Goal: Task Accomplishment & Management: Manage account settings

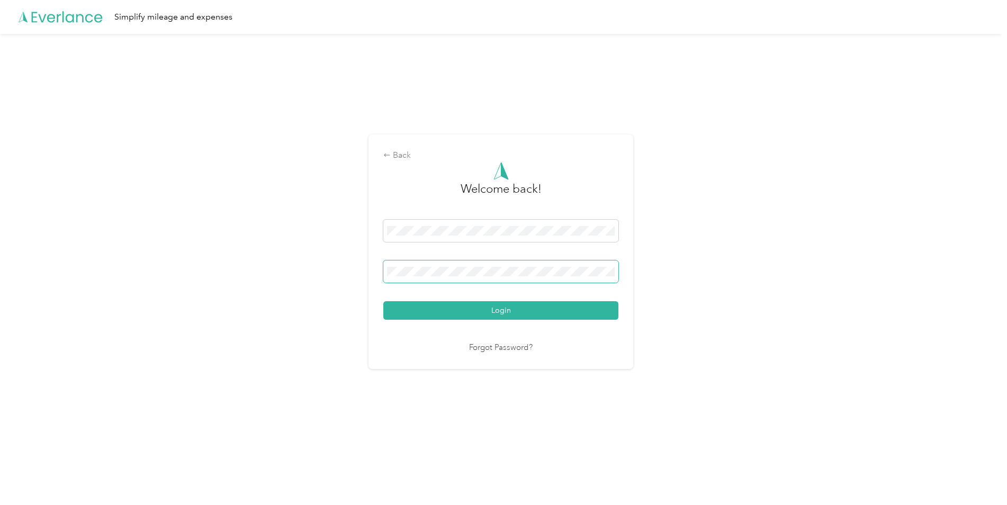
click at [383, 301] on button "Login" at bounding box center [500, 310] width 235 height 19
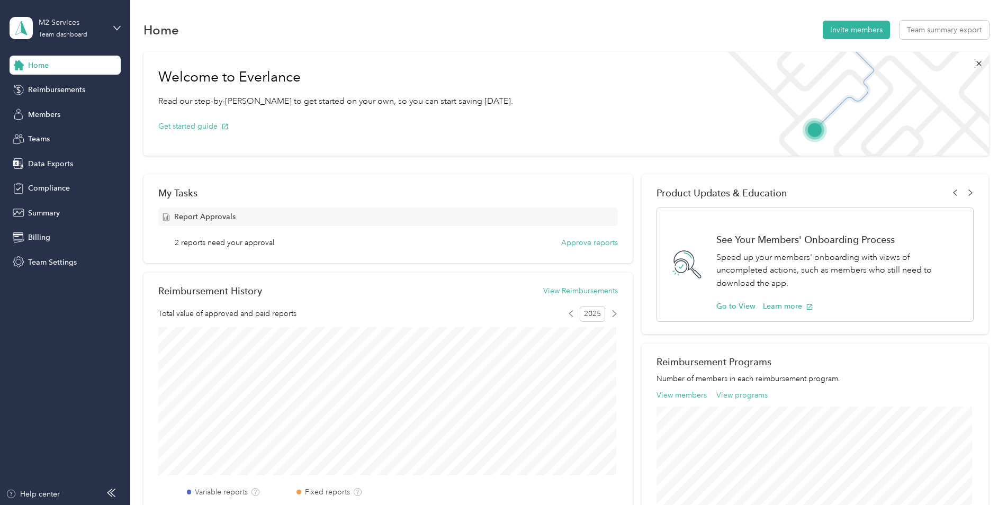
click at [112, 23] on div "M2 Services Team dashboard" at bounding box center [65, 28] width 111 height 37
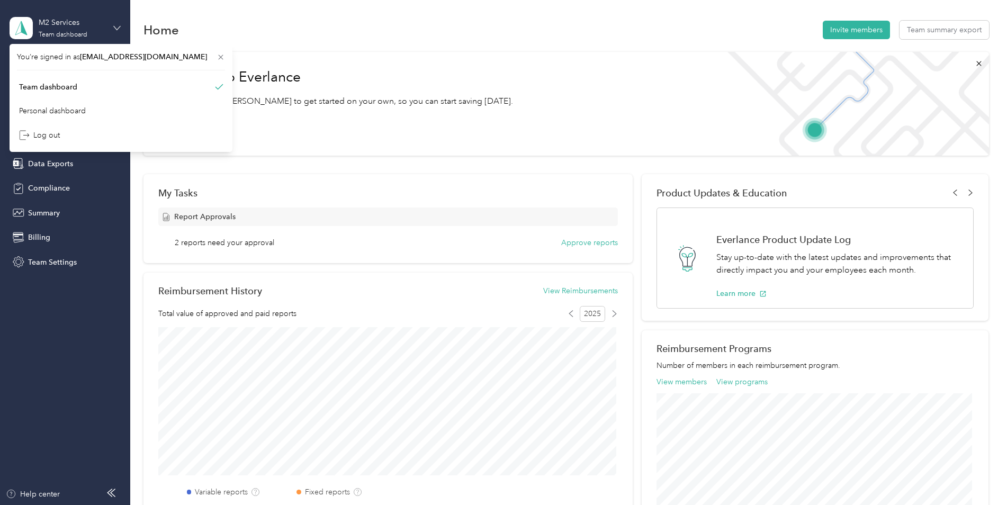
click at [113, 26] on icon at bounding box center [116, 27] width 7 height 7
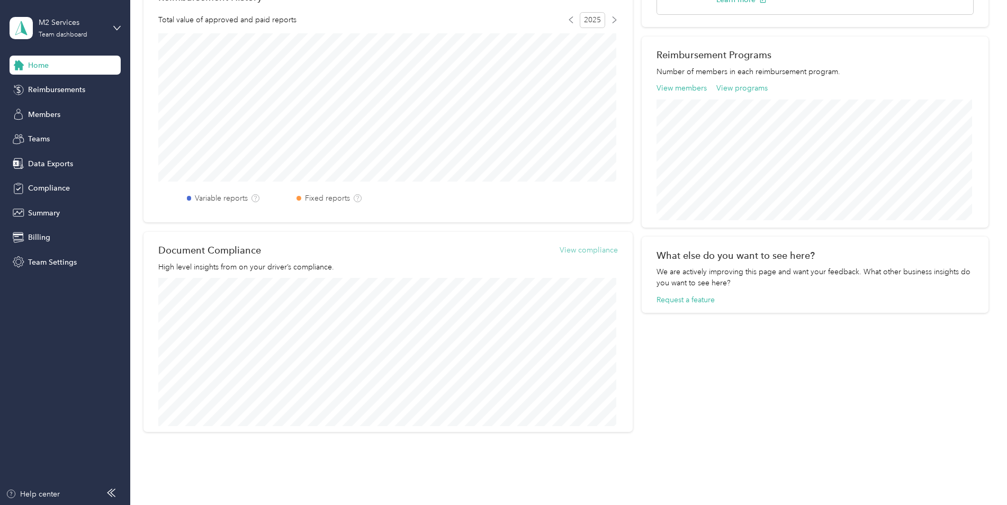
scroll to position [318, 0]
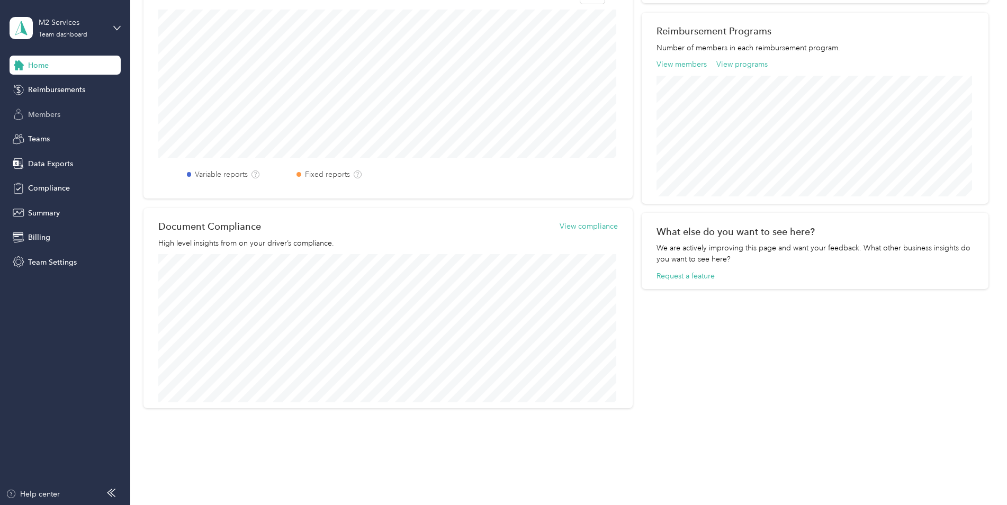
click at [62, 112] on div "Members" at bounding box center [65, 114] width 111 height 19
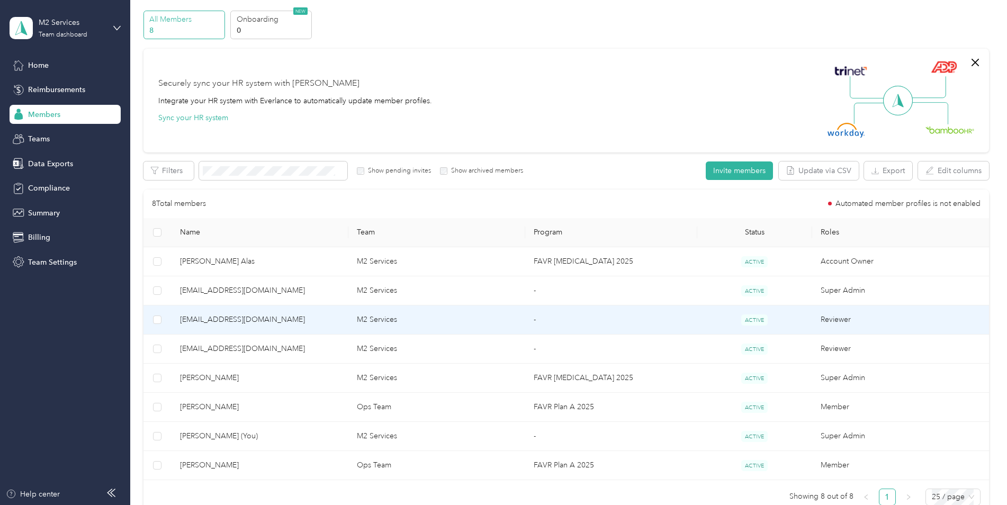
scroll to position [53, 0]
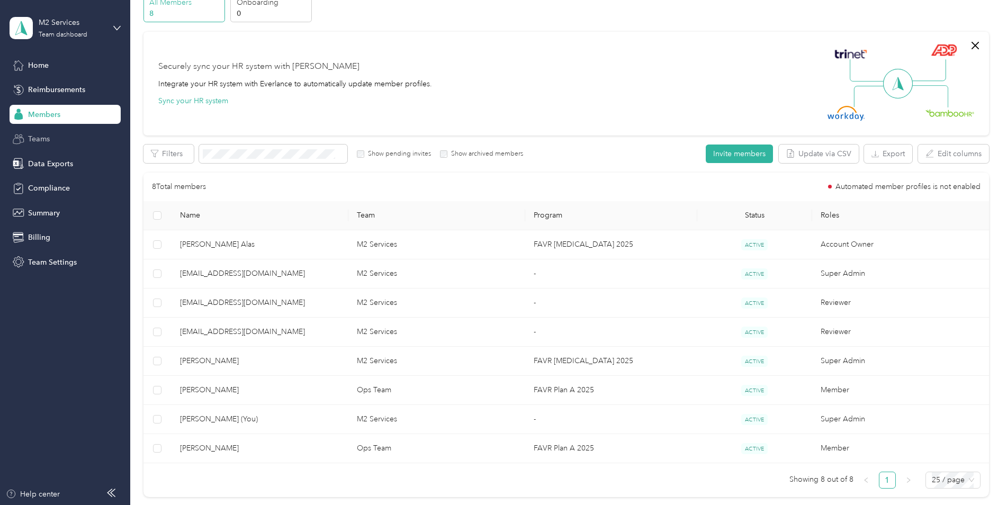
drag, startPoint x: 44, startPoint y: 138, endPoint x: 41, endPoint y: 146, distance: 9.0
click at [41, 146] on div "Teams" at bounding box center [65, 139] width 111 height 19
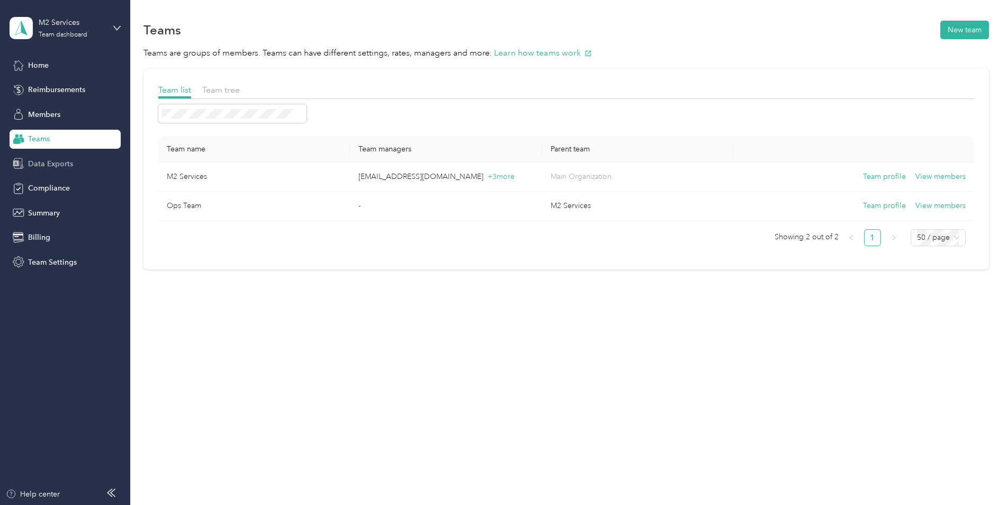
click at [37, 165] on span "Data Exports" at bounding box center [50, 163] width 45 height 11
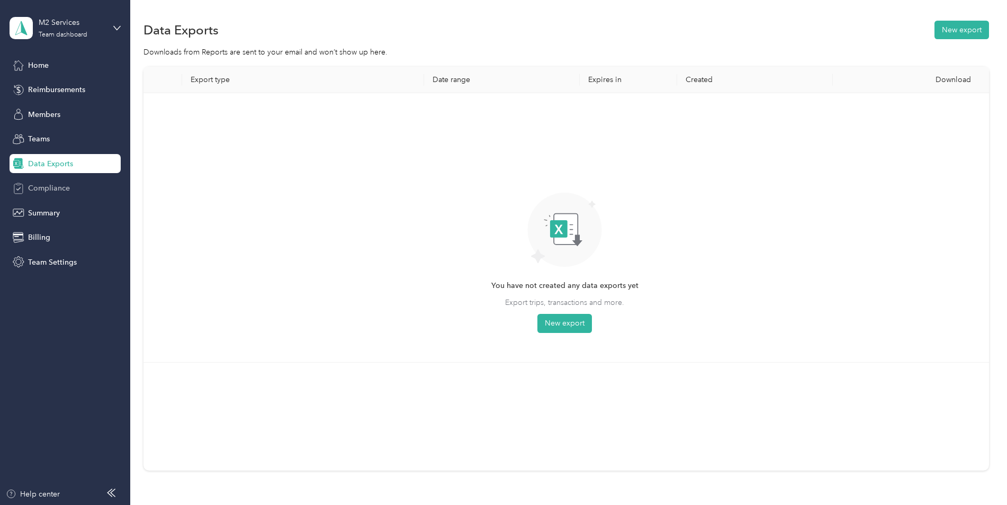
click at [44, 188] on span "Compliance" at bounding box center [49, 188] width 42 height 11
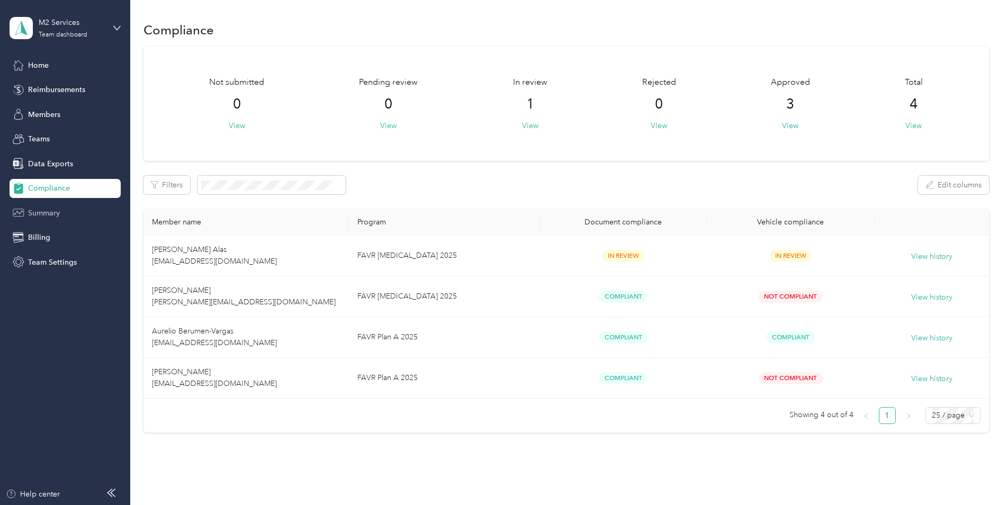
click at [62, 211] on div "Summary" at bounding box center [65, 212] width 111 height 19
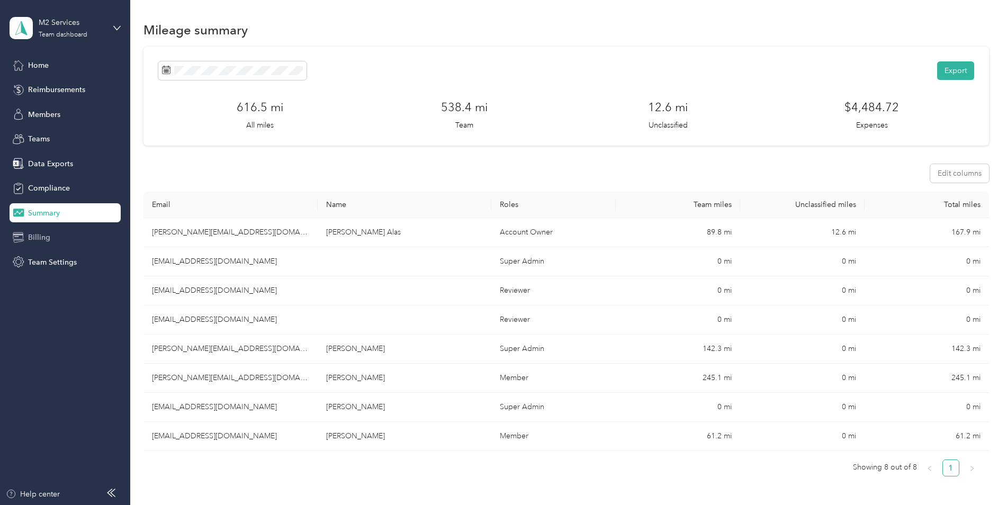
click at [41, 229] on div "Billing" at bounding box center [65, 237] width 111 height 19
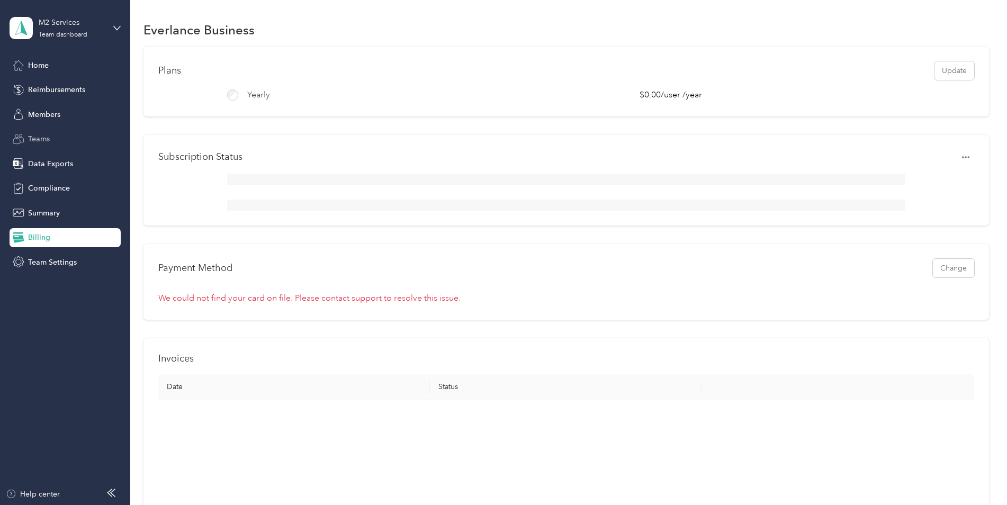
click at [52, 140] on div "Teams" at bounding box center [65, 139] width 111 height 19
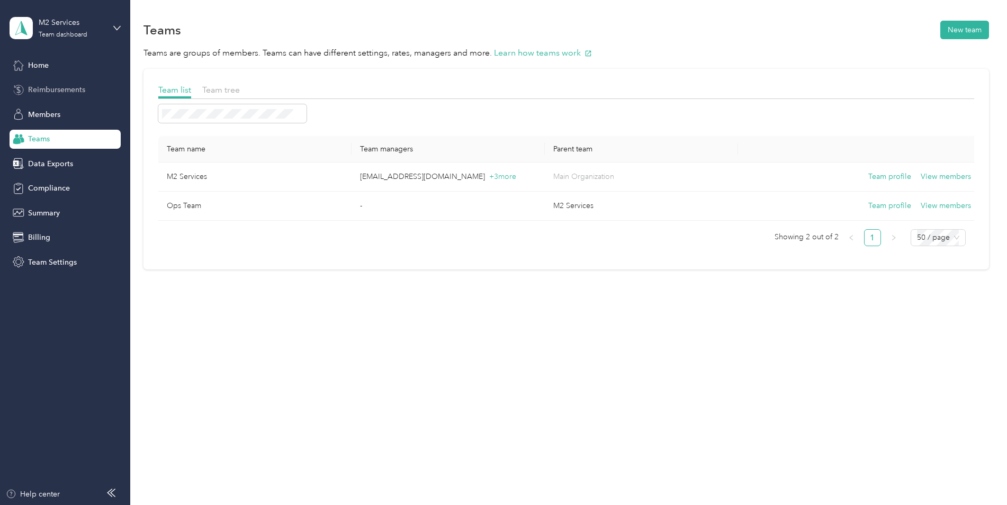
click at [84, 95] on span "Reimbursements" at bounding box center [56, 89] width 57 height 11
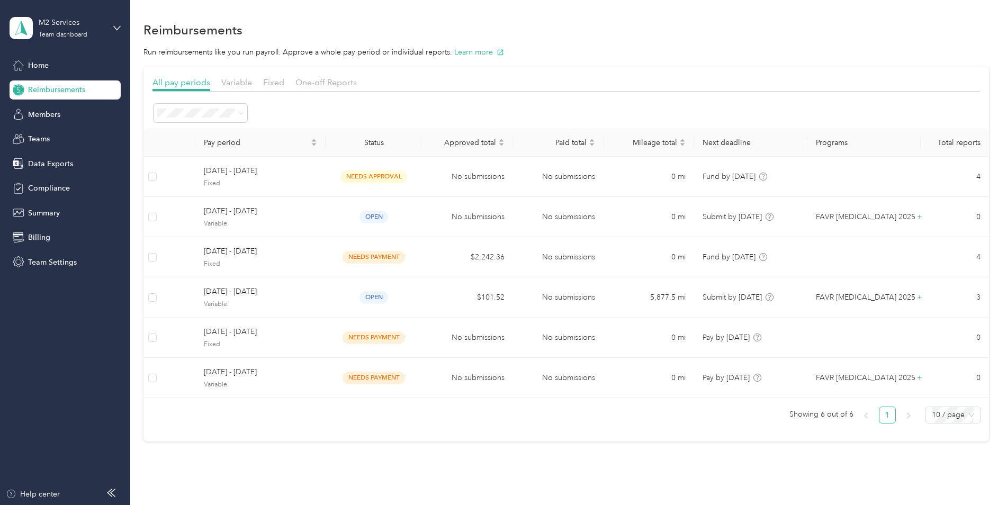
click at [107, 24] on div "M2 Services Team dashboard" at bounding box center [65, 28] width 111 height 37
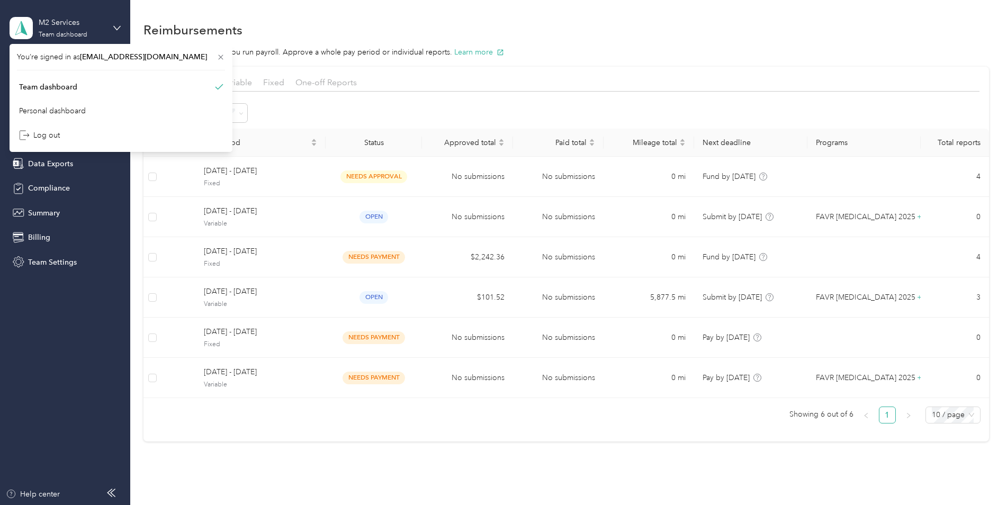
click at [107, 24] on div "M2 Services Team dashboard" at bounding box center [65, 28] width 111 height 37
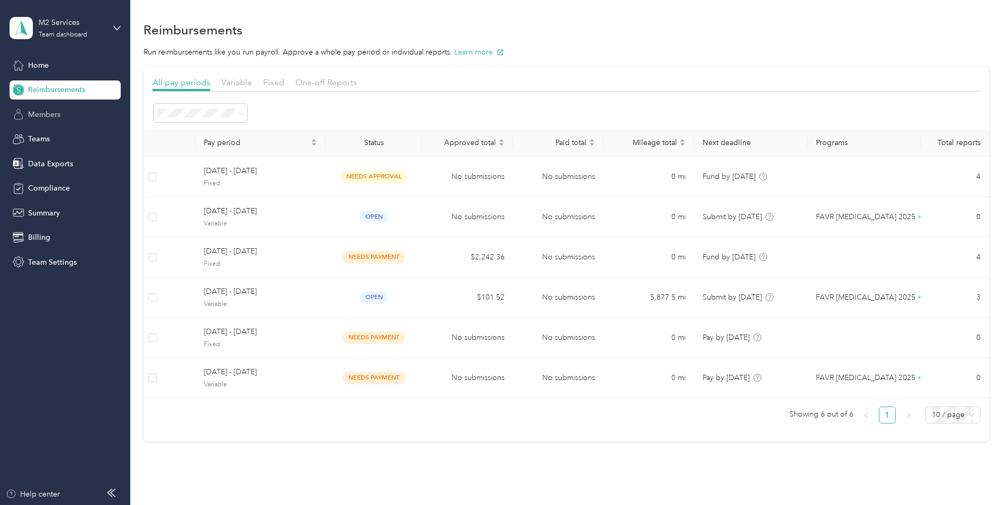
click at [54, 111] on span "Members" at bounding box center [44, 114] width 32 height 11
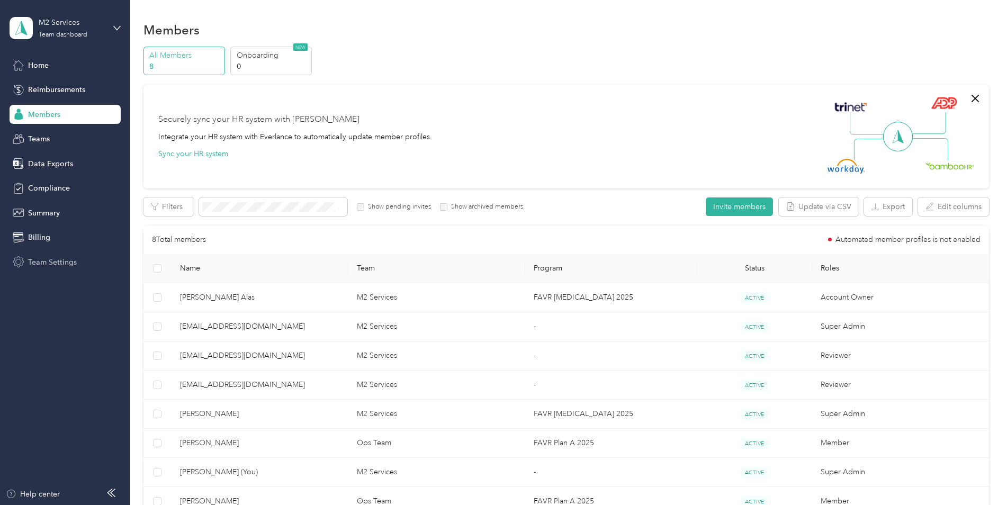
click at [50, 267] on span "Team Settings" at bounding box center [52, 262] width 49 height 11
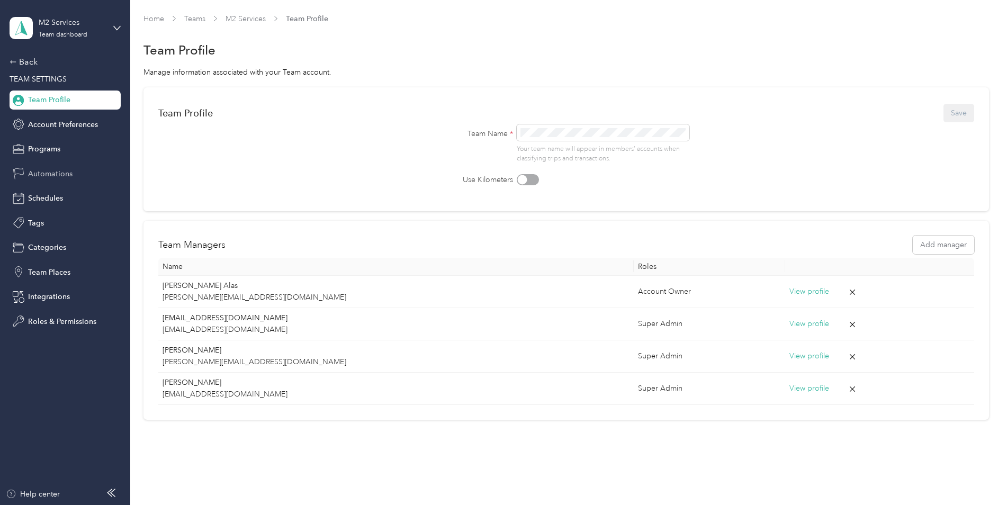
click at [63, 179] on span "Automations" at bounding box center [50, 173] width 44 height 11
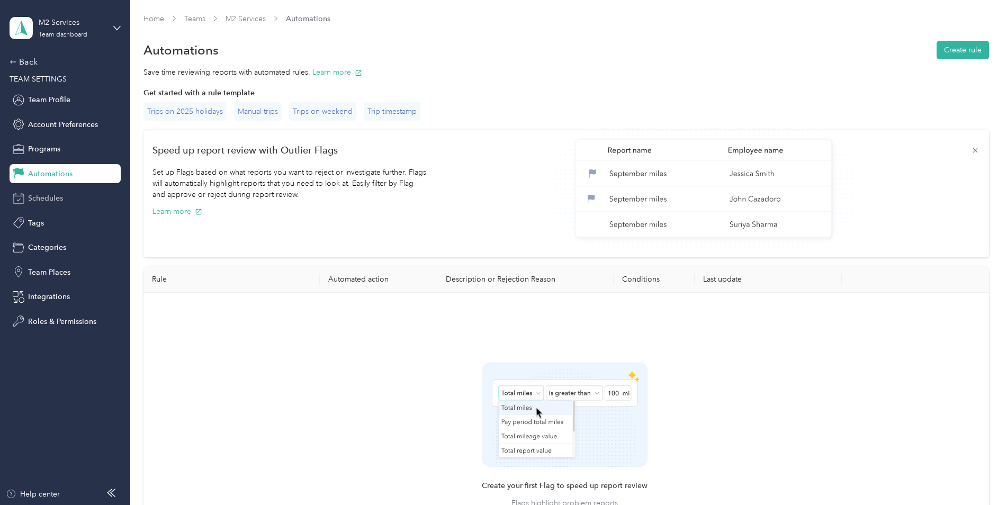
click at [47, 198] on span "Schedules" at bounding box center [45, 198] width 35 height 11
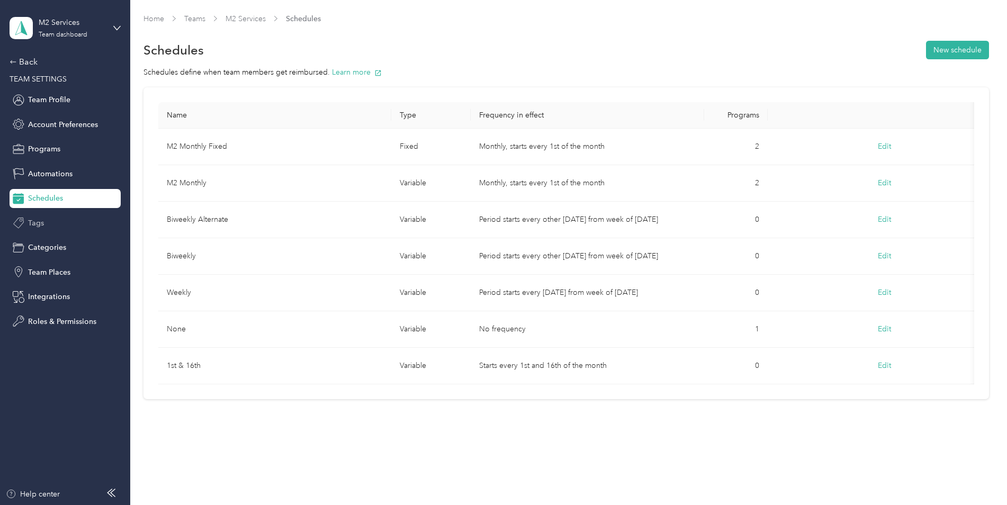
click at [47, 224] on div "Tags" at bounding box center [65, 222] width 111 height 19
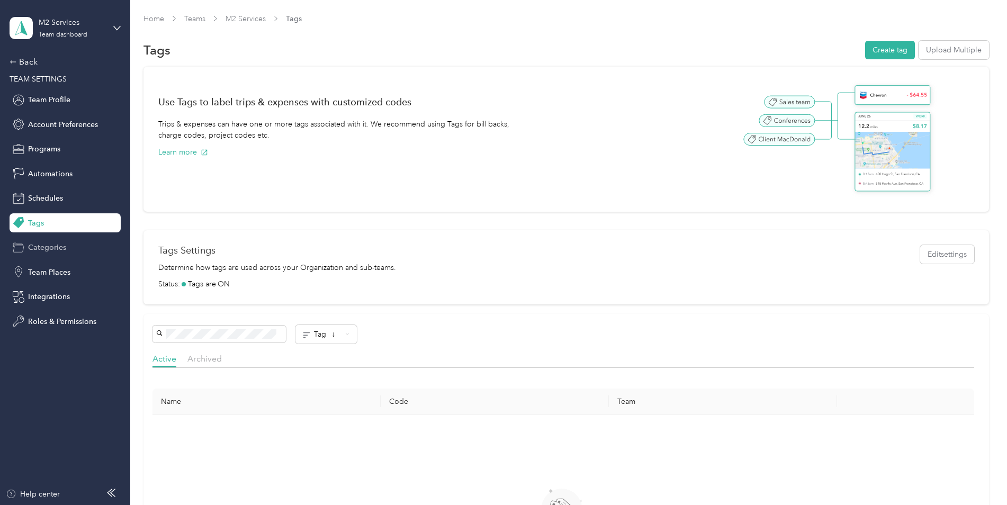
click at [46, 243] on span "Categories" at bounding box center [47, 247] width 38 height 11
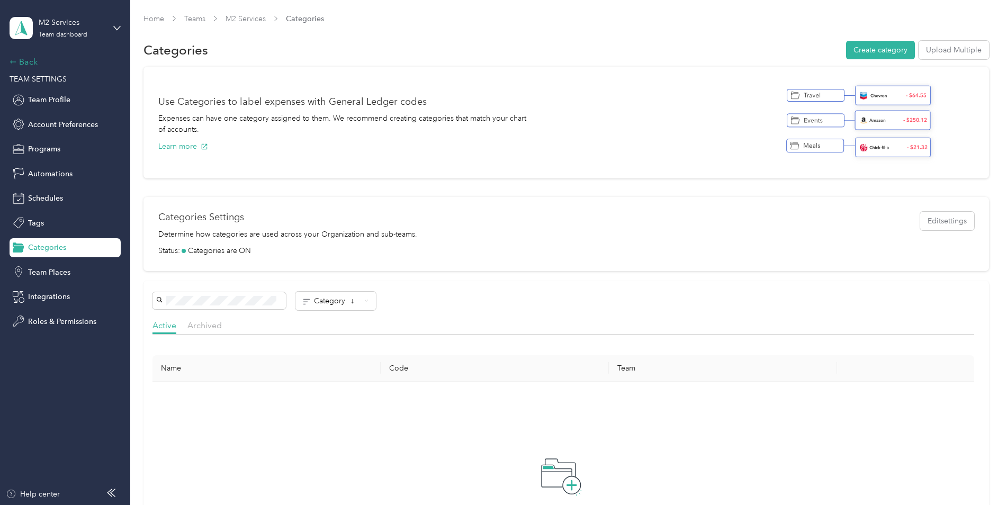
click at [28, 61] on div "Back" at bounding box center [63, 62] width 106 height 13
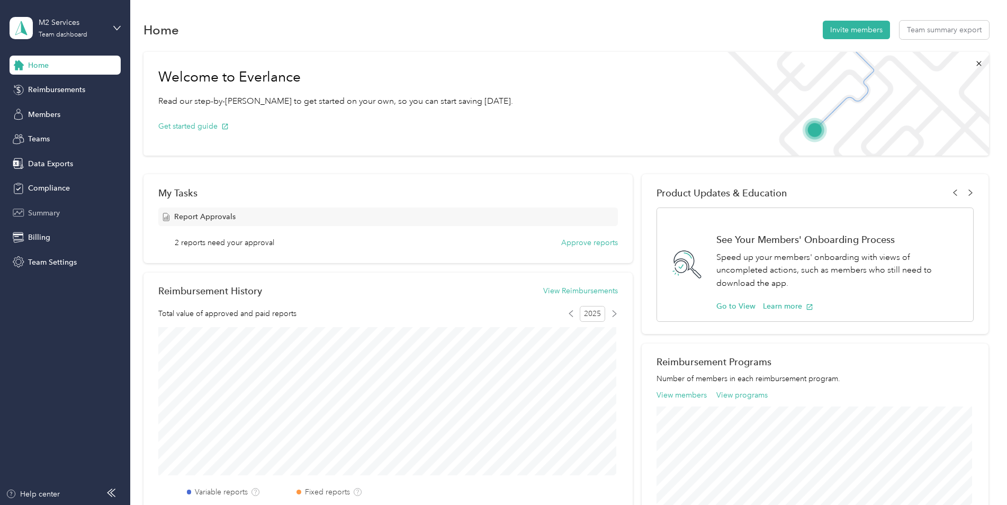
click at [50, 211] on span "Summary" at bounding box center [44, 212] width 32 height 11
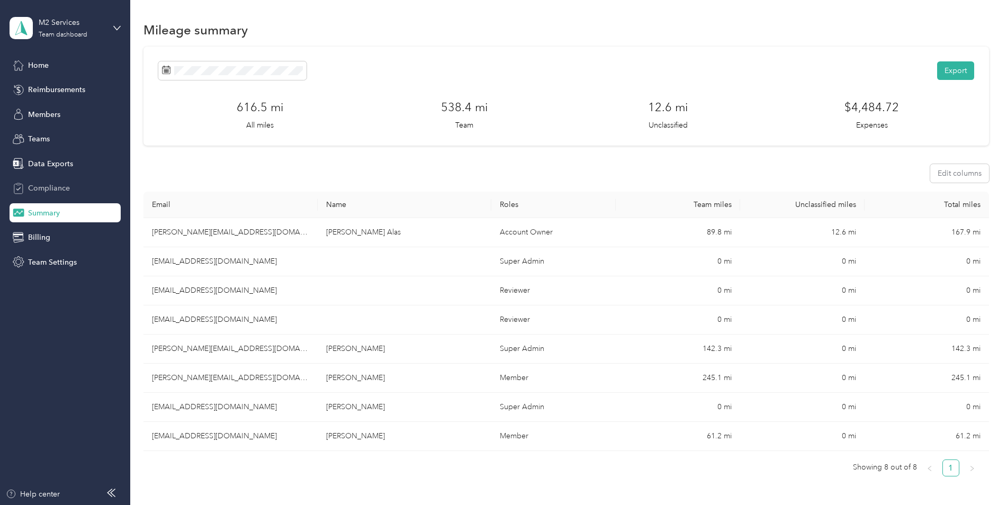
click at [44, 186] on span "Compliance" at bounding box center [49, 188] width 42 height 11
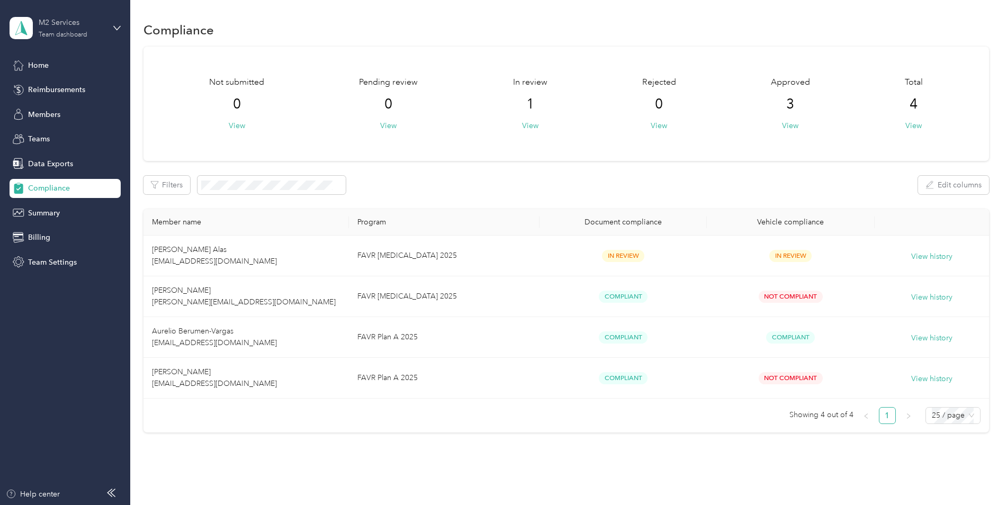
click at [61, 33] on div "Team dashboard" at bounding box center [63, 35] width 49 height 6
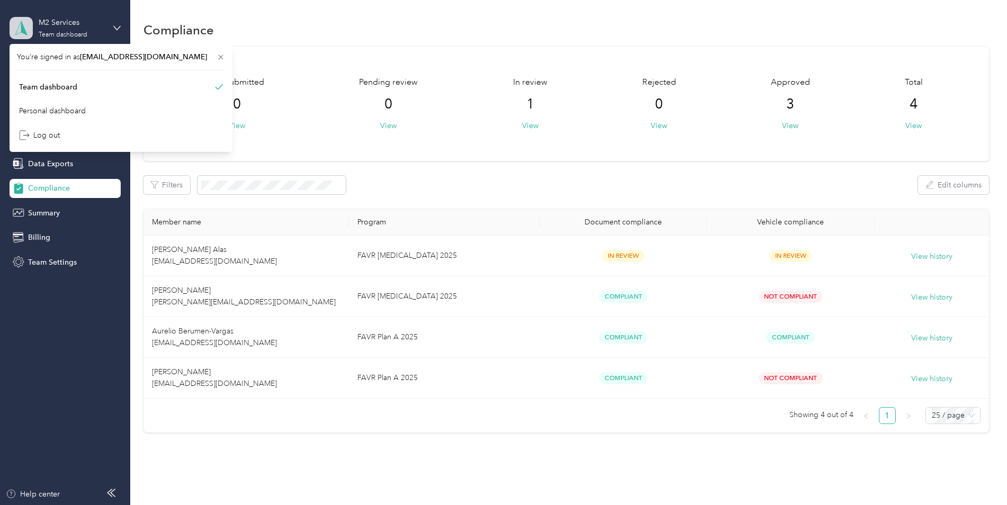
click at [16, 27] on icon at bounding box center [21, 28] width 16 height 15
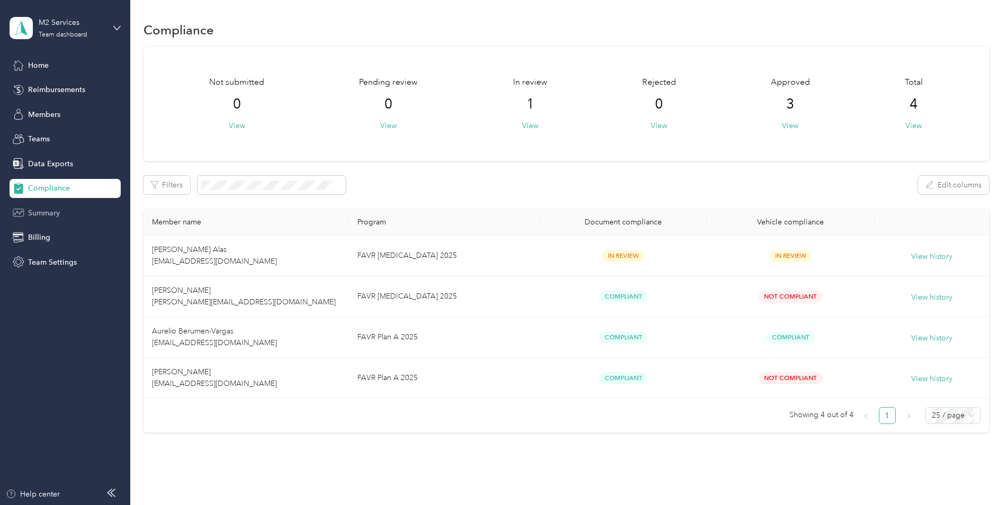
click at [56, 211] on span "Summary" at bounding box center [44, 212] width 32 height 11
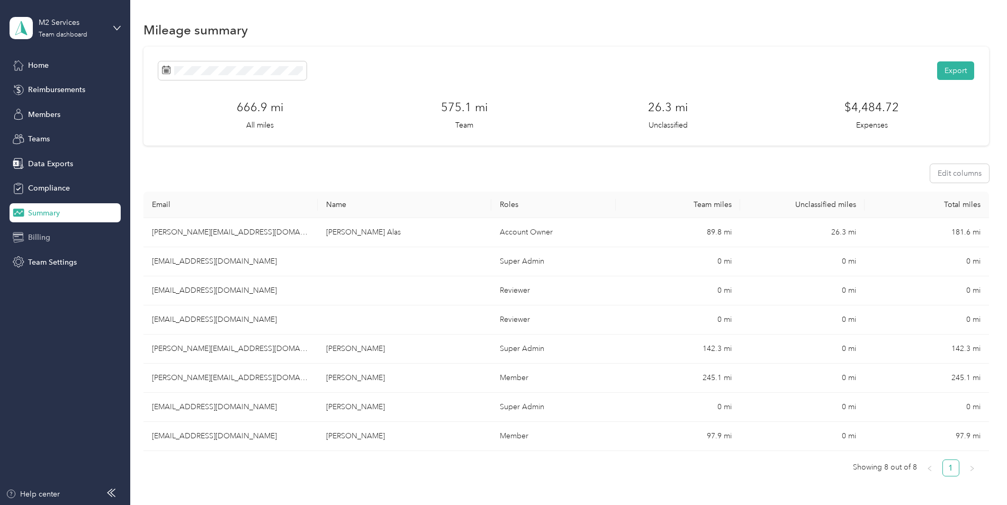
click at [51, 235] on div "Billing" at bounding box center [65, 237] width 111 height 19
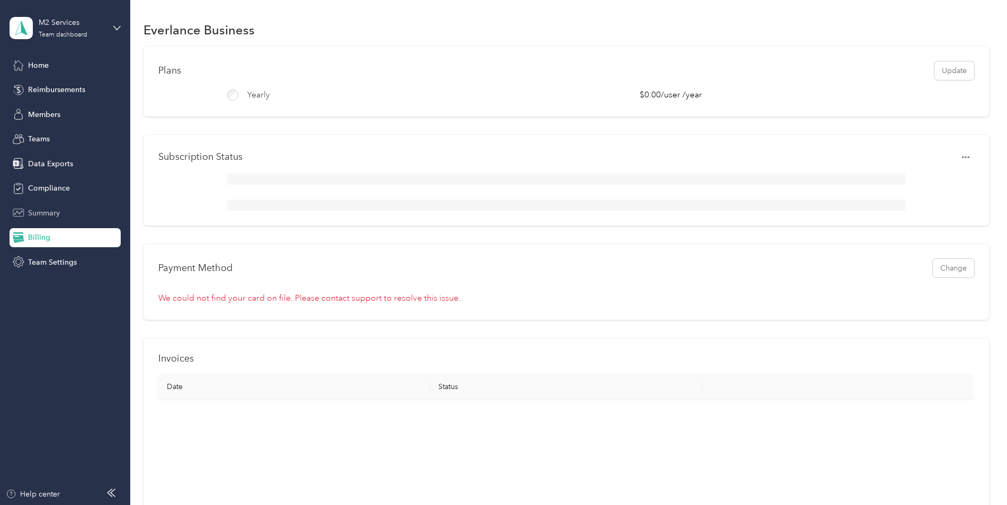
click at [41, 210] on span "Summary" at bounding box center [44, 212] width 32 height 11
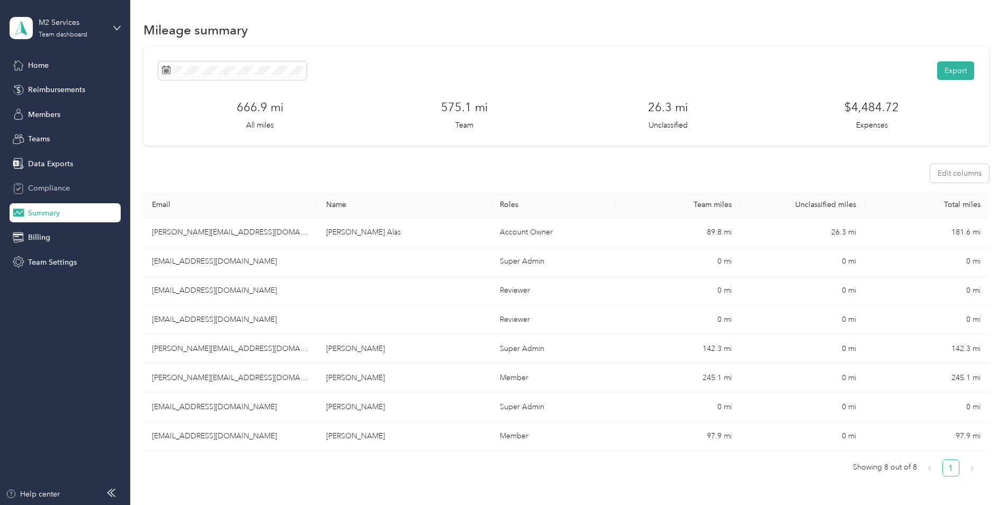
click at [44, 189] on span "Compliance" at bounding box center [49, 188] width 42 height 11
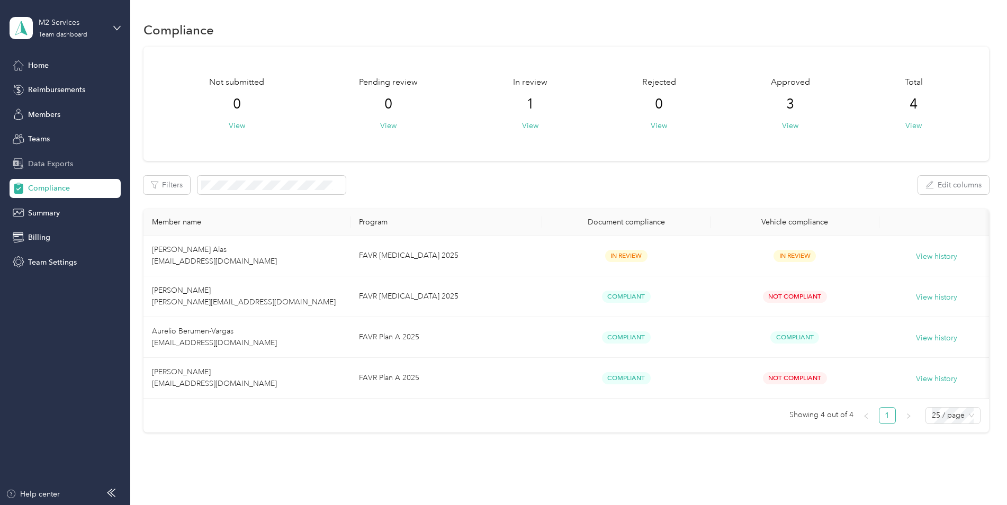
click at [56, 162] on span "Data Exports" at bounding box center [50, 163] width 45 height 11
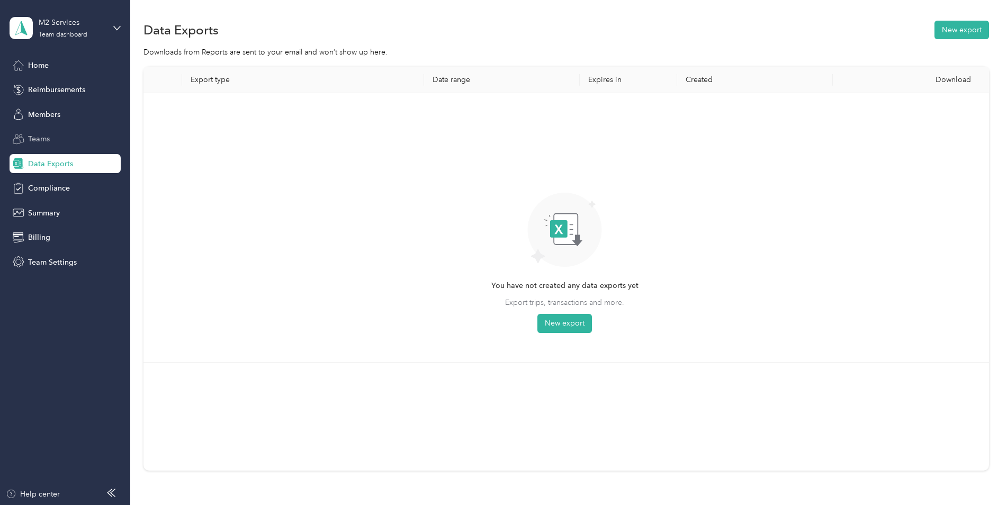
click at [61, 142] on div "Teams" at bounding box center [65, 139] width 111 height 19
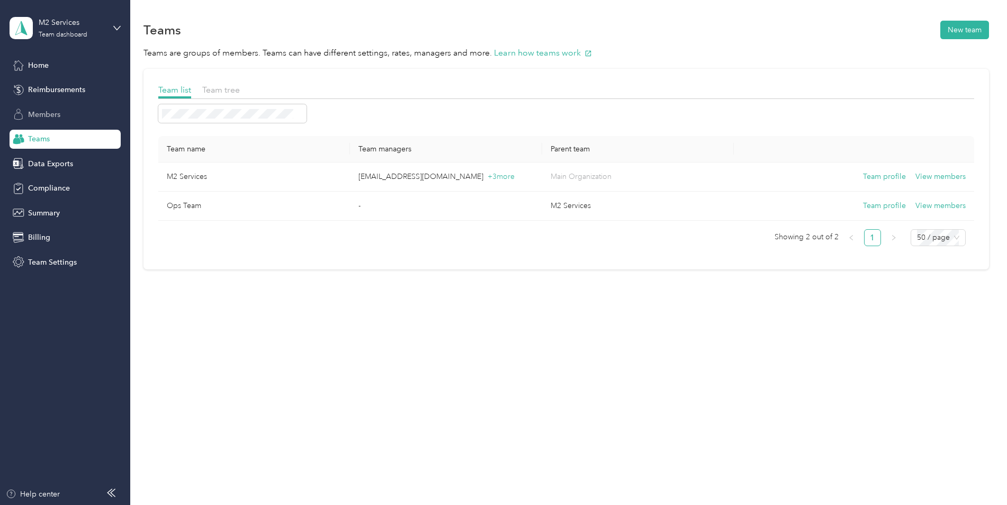
click at [67, 113] on div "Members" at bounding box center [65, 114] width 111 height 19
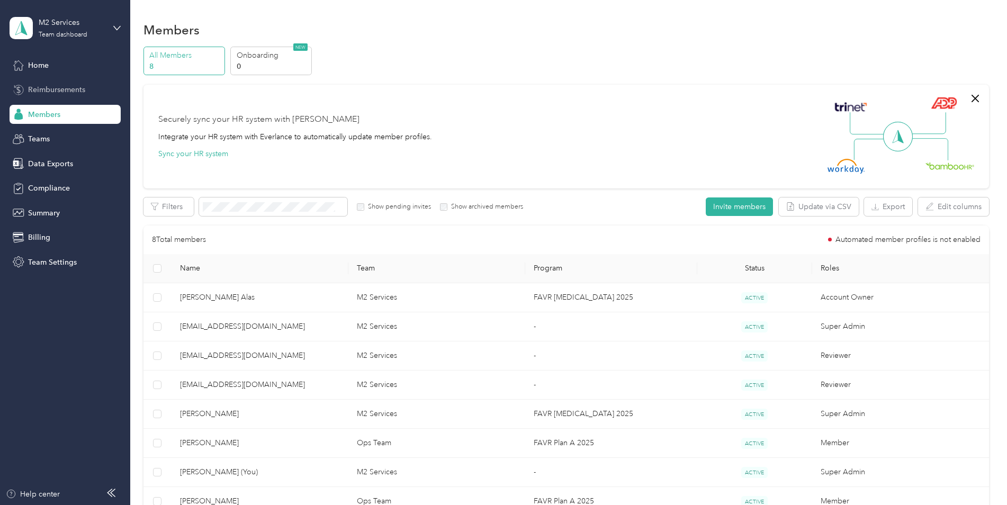
click at [72, 84] on div "Reimbursements" at bounding box center [65, 89] width 111 height 19
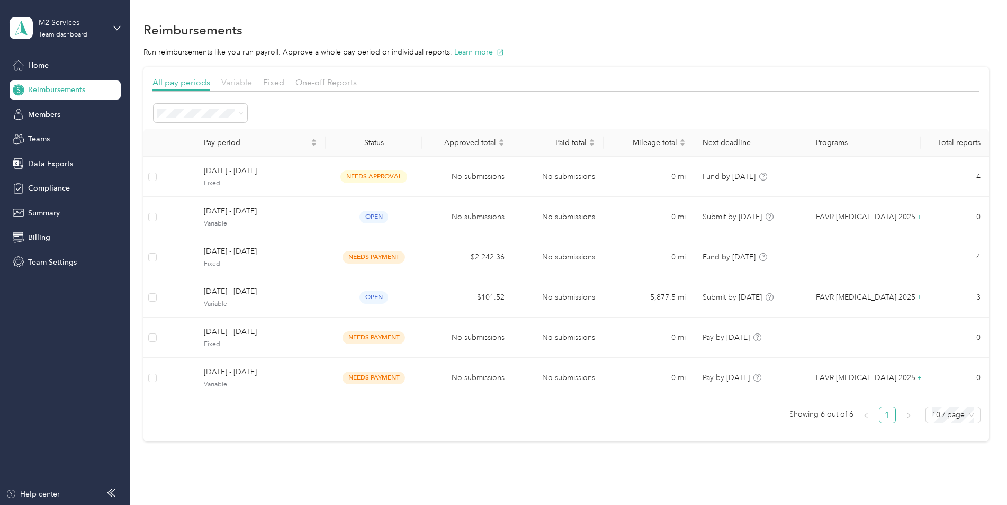
click at [237, 83] on span "Variable" at bounding box center [236, 82] width 31 height 10
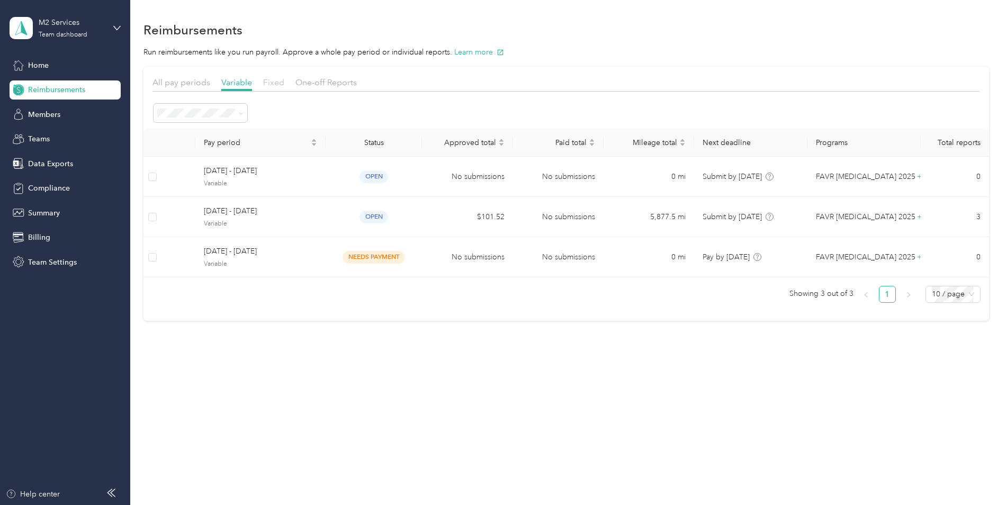
click at [275, 82] on span "Fixed" at bounding box center [273, 82] width 21 height 10
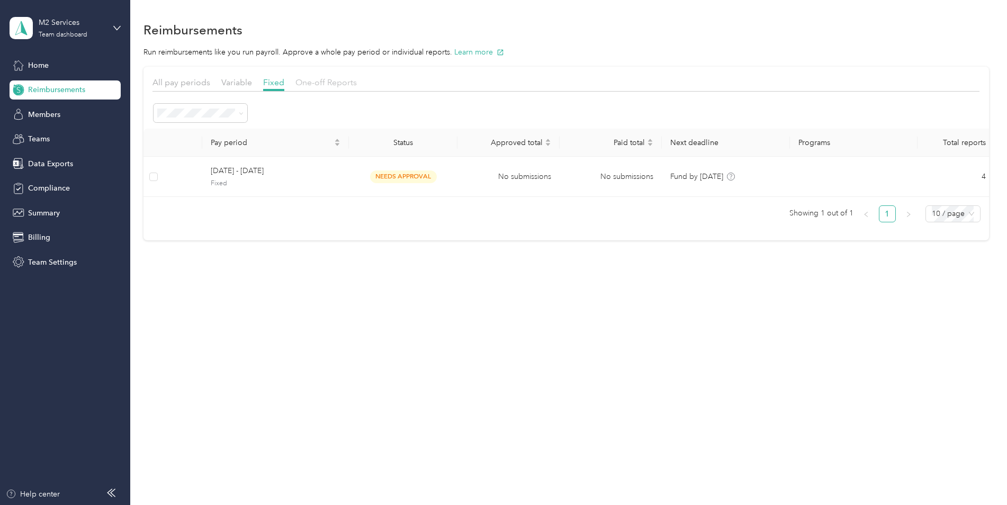
click at [313, 81] on span "One-off Reports" at bounding box center [325, 82] width 61 height 10
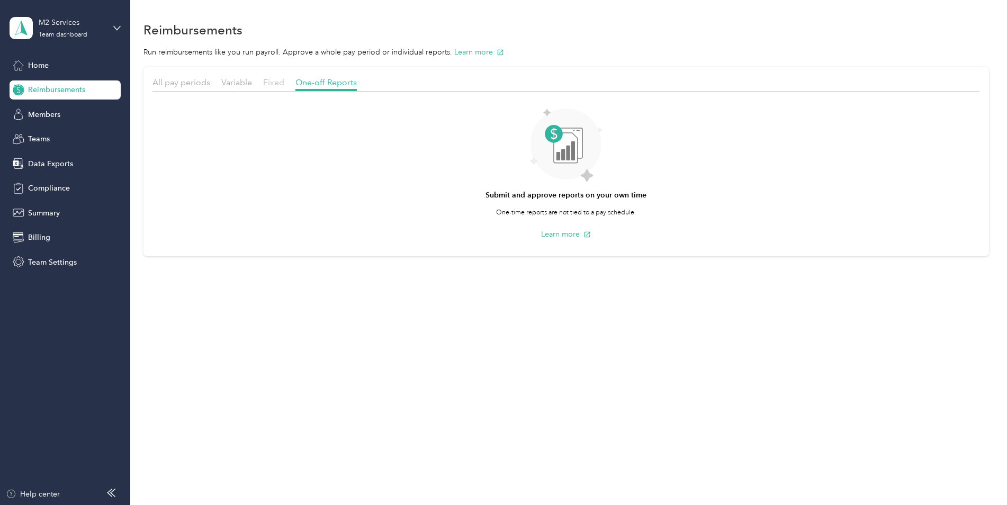
click at [272, 83] on span "Fixed" at bounding box center [273, 82] width 21 height 10
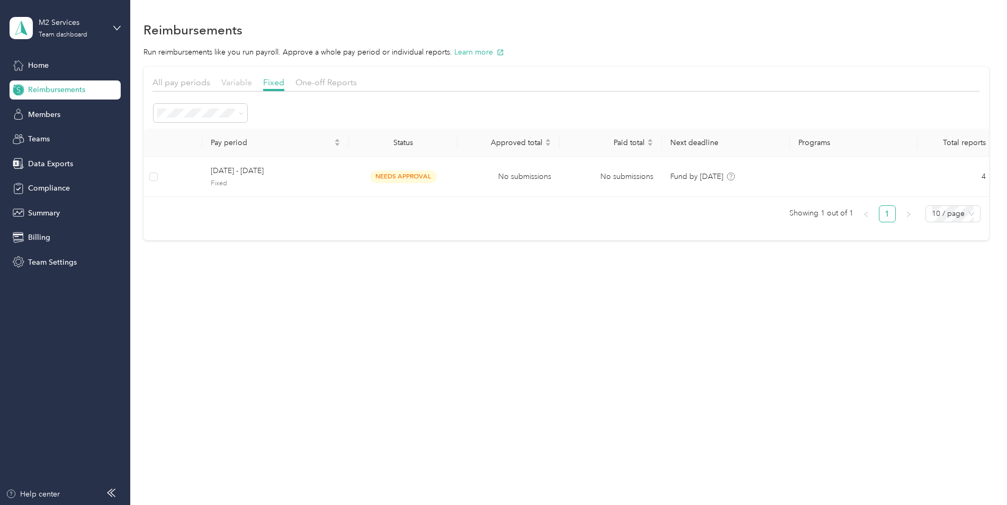
click at [242, 80] on span "Variable" at bounding box center [236, 82] width 31 height 10
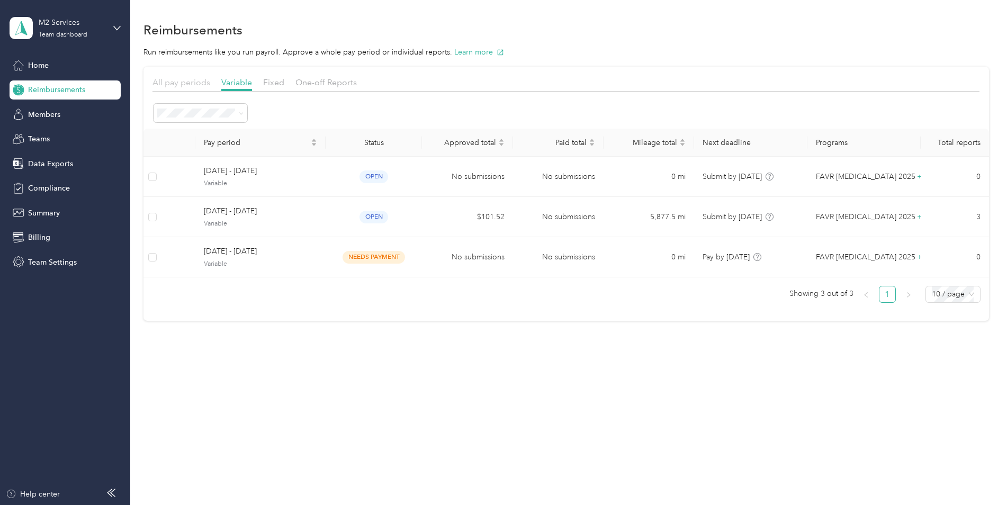
click at [194, 85] on span "All pay periods" at bounding box center [181, 82] width 58 height 10
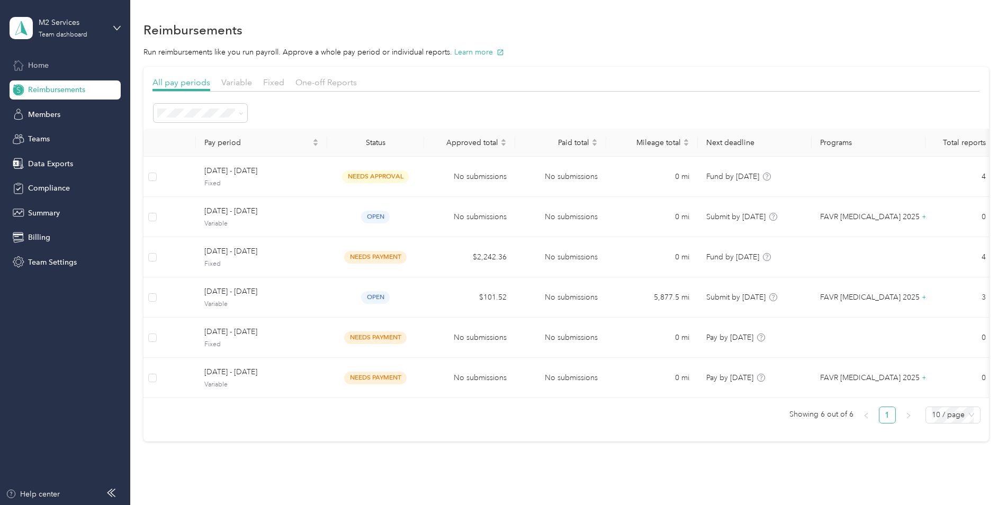
click at [58, 65] on div "Home" at bounding box center [65, 65] width 111 height 19
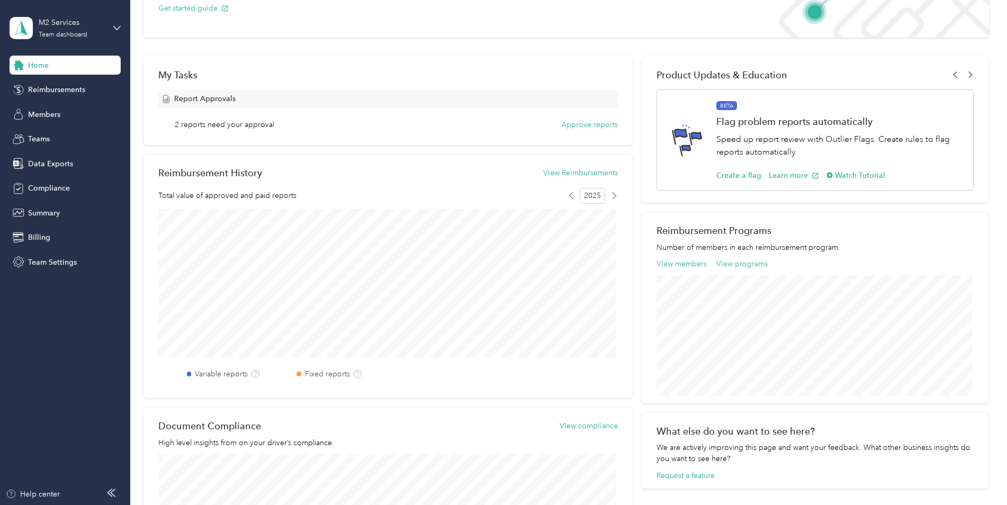
scroll to position [65, 0]
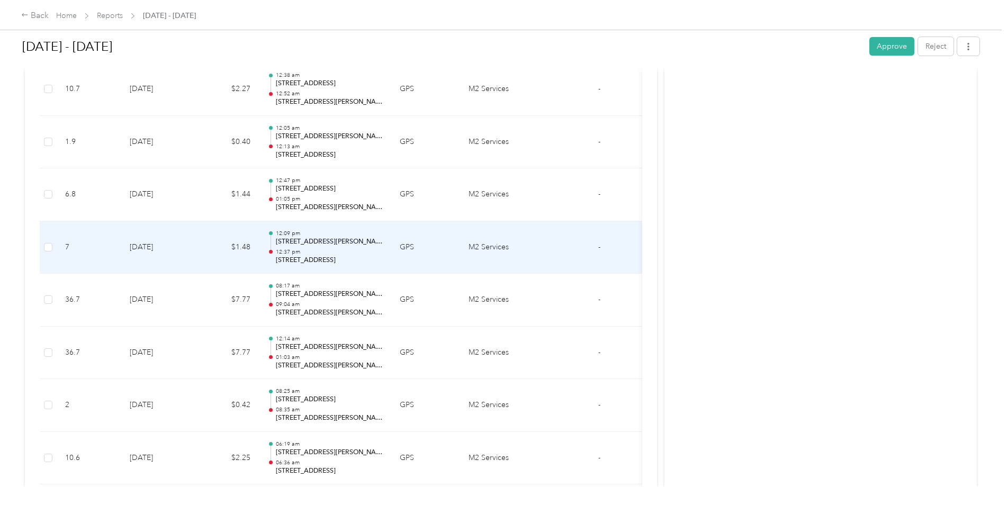
scroll to position [3098, 0]
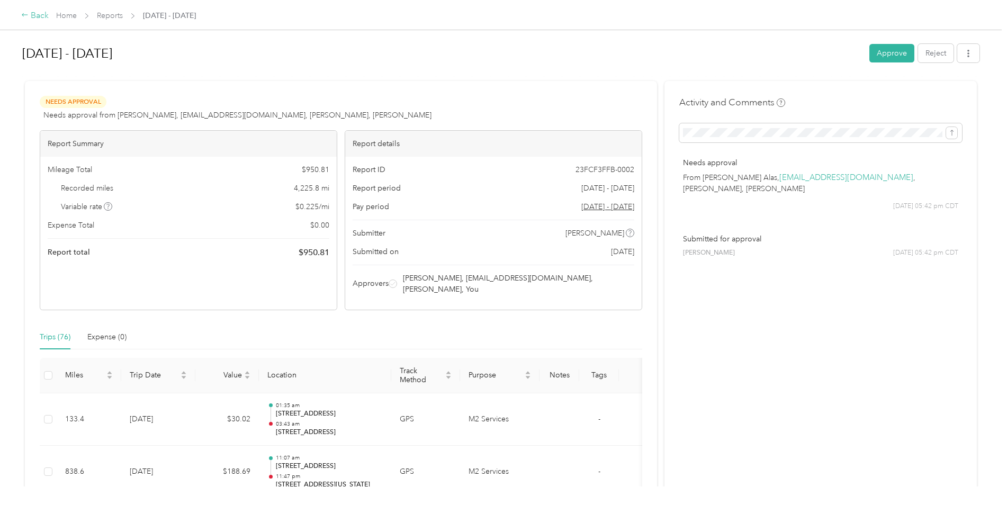
click at [25, 15] on icon at bounding box center [24, 14] width 7 height 7
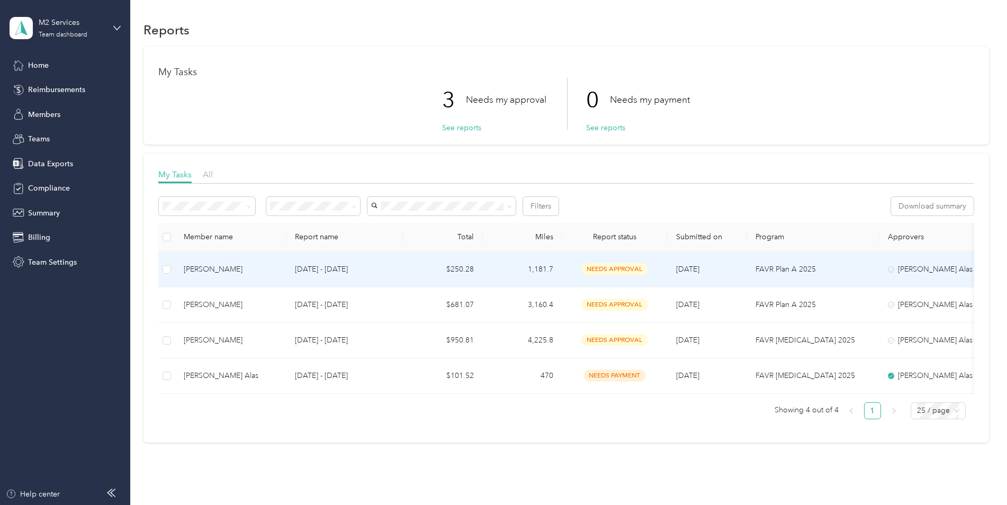
click at [397, 275] on td "Aug 1 - 31, 2025" at bounding box center [344, 269] width 116 height 35
click at [376, 271] on p "Aug 1 - 31, 2025" at bounding box center [344, 270] width 99 height 12
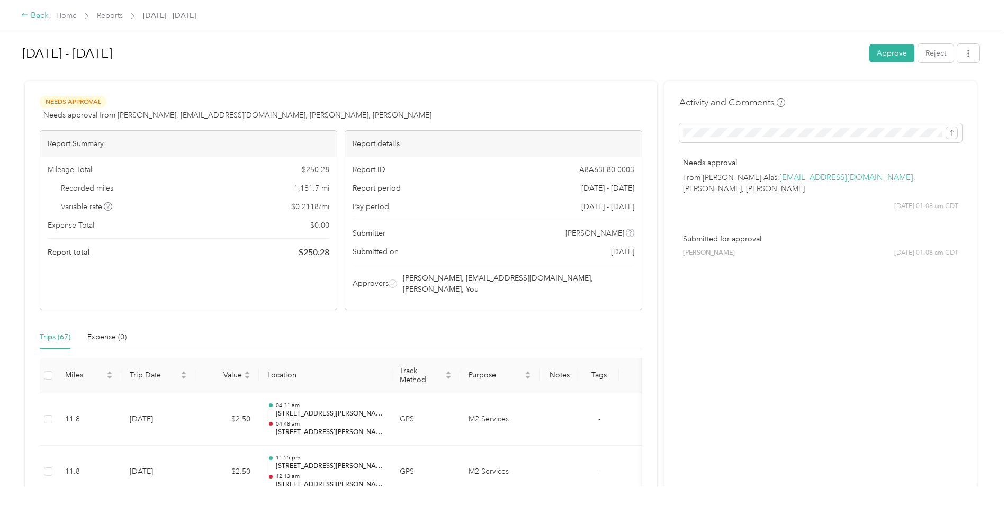
click at [23, 15] on icon at bounding box center [24, 14] width 7 height 7
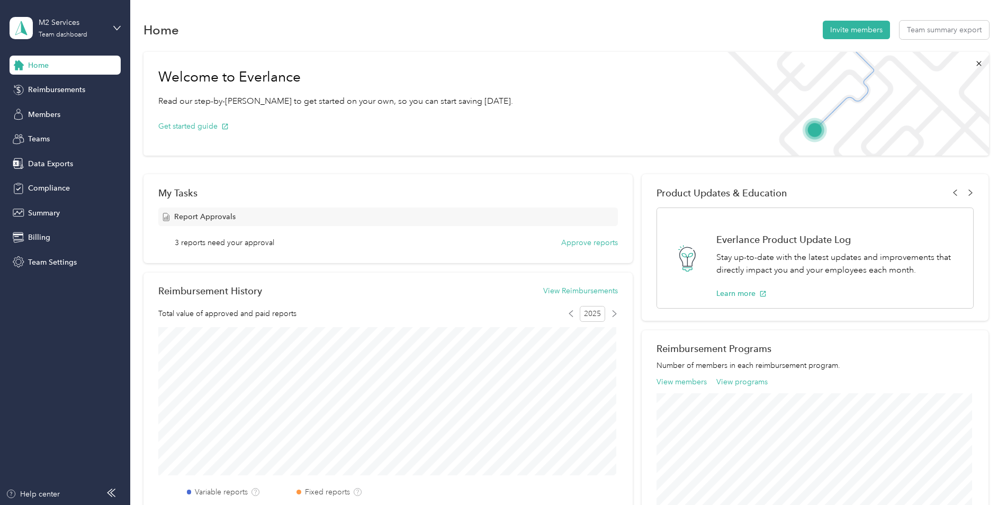
scroll to position [65, 0]
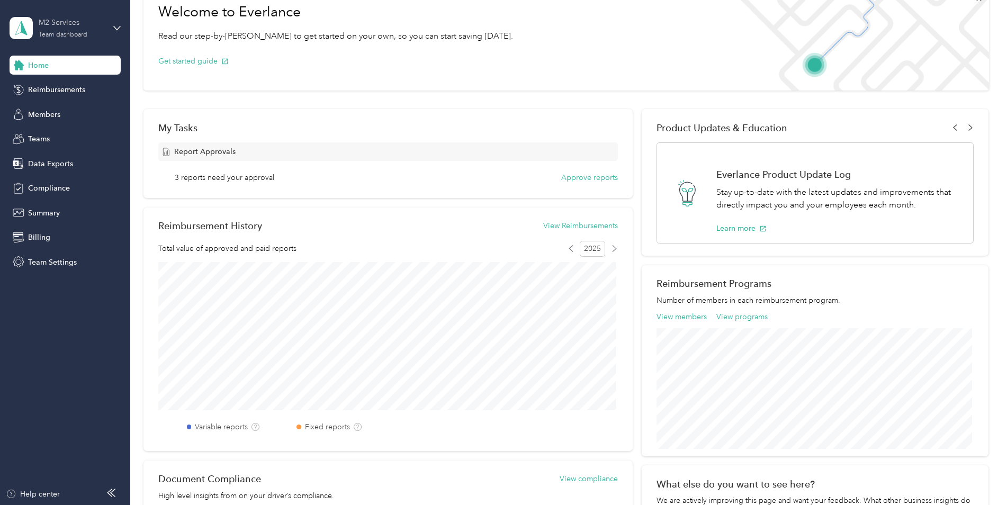
click at [97, 29] on div "M2 Services Team dashboard" at bounding box center [72, 27] width 66 height 21
click at [82, 84] on div "Team dashboard" at bounding box center [121, 87] width 208 height 19
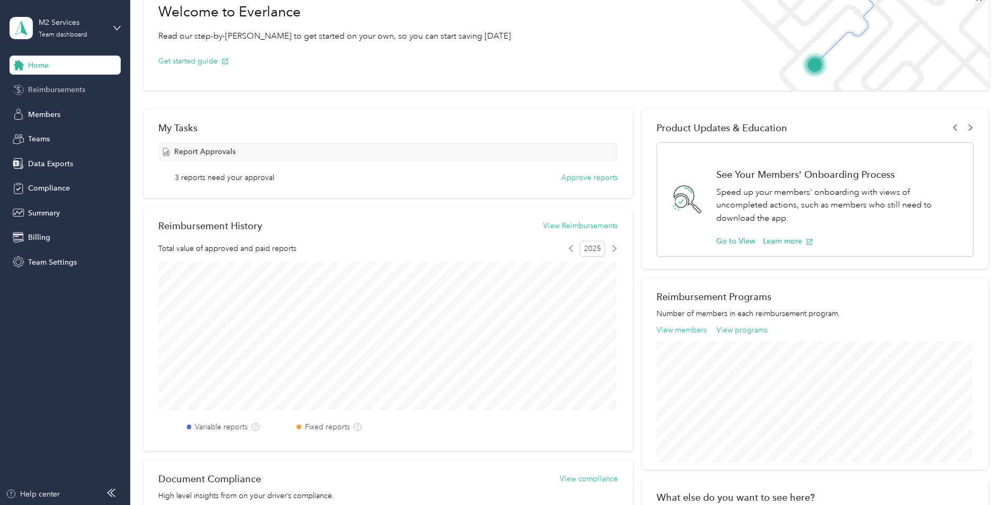
click at [35, 89] on span "Reimbursements" at bounding box center [56, 89] width 57 height 11
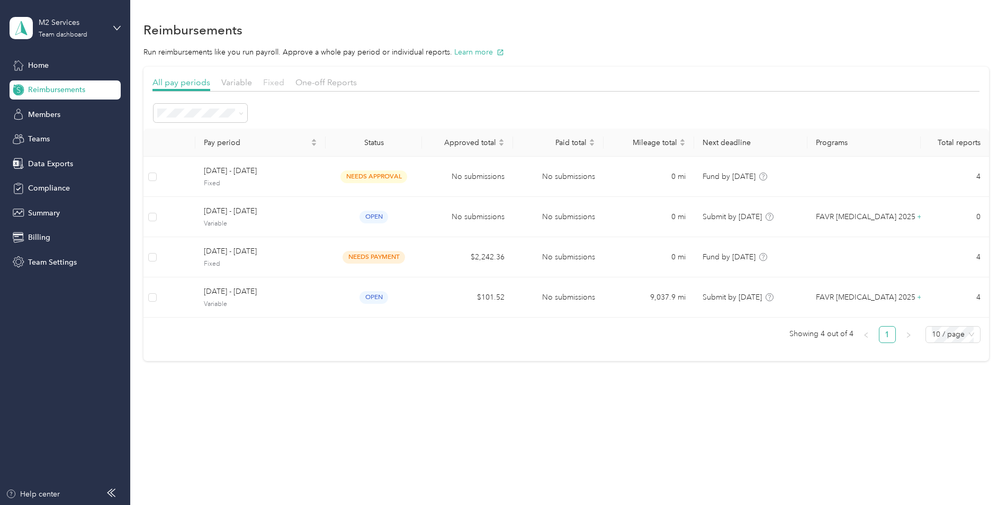
click at [276, 82] on span "Fixed" at bounding box center [273, 82] width 21 height 10
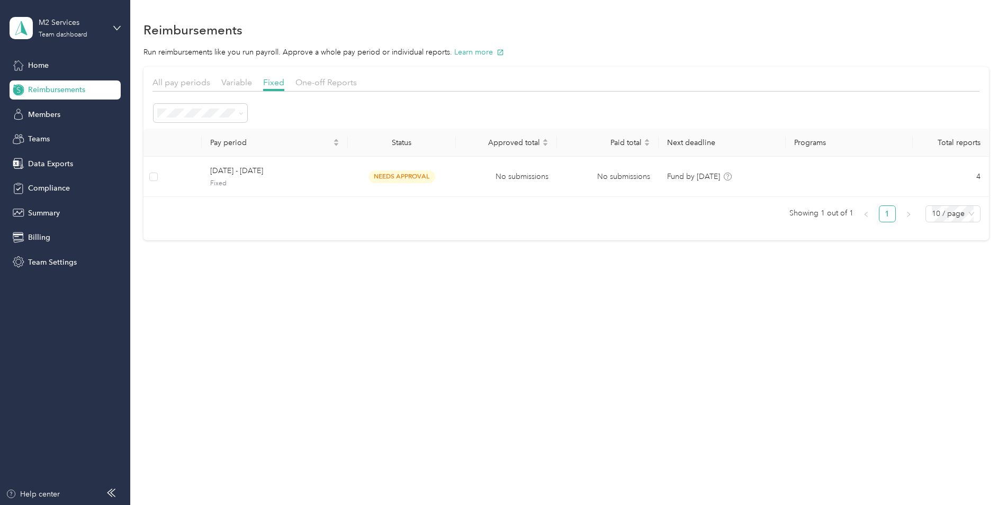
click at [50, 92] on span "Reimbursements" at bounding box center [56, 89] width 57 height 11
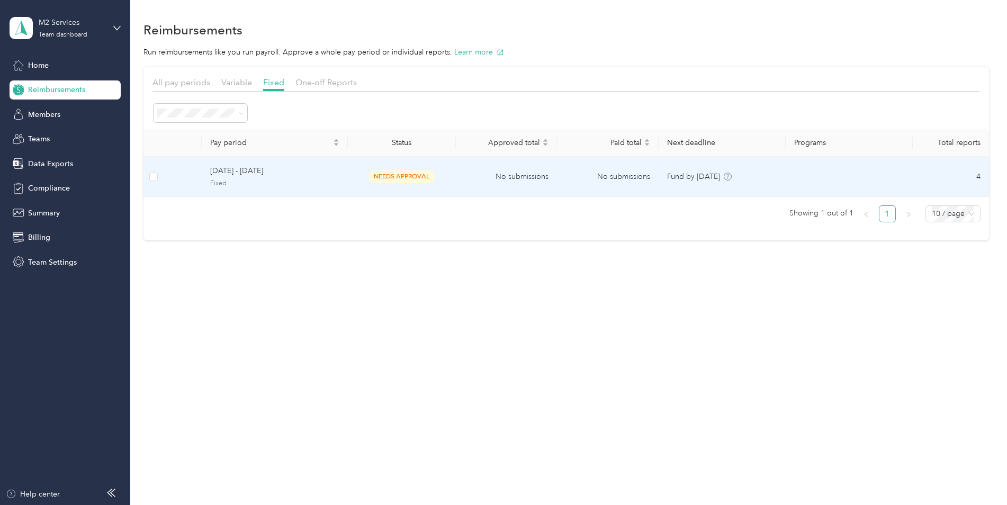
click at [254, 171] on span "[DATE] - [DATE]" at bounding box center [274, 171] width 129 height 12
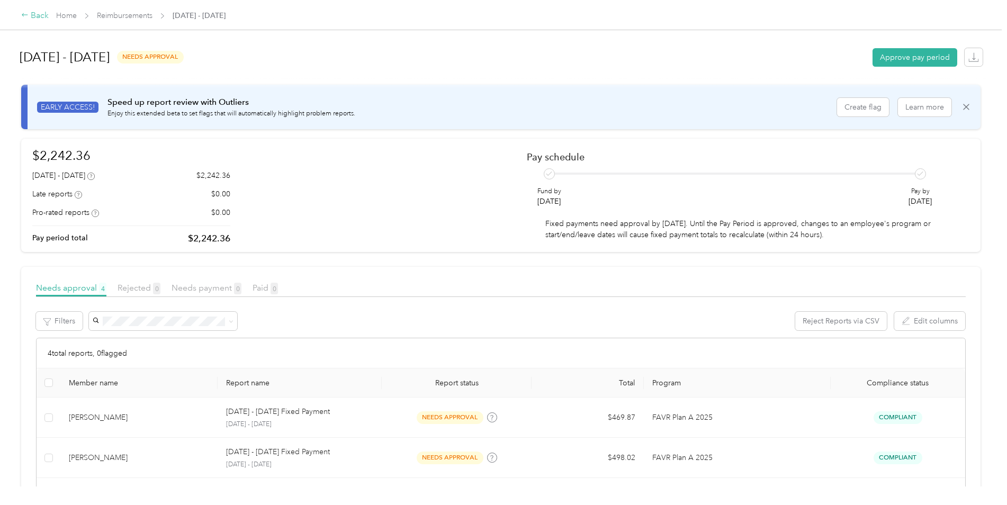
click at [32, 15] on div "Back" at bounding box center [35, 16] width 28 height 13
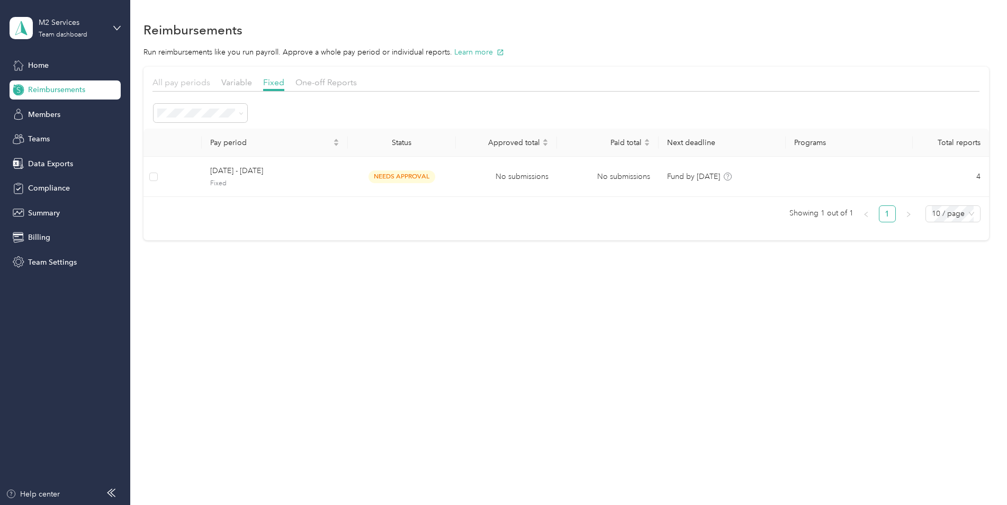
click at [183, 85] on span "All pay periods" at bounding box center [181, 82] width 58 height 10
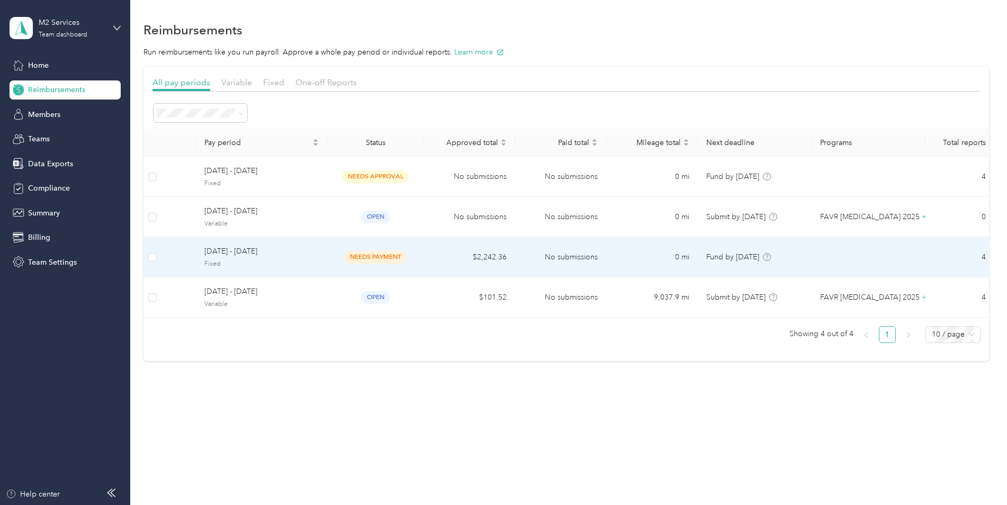
click at [286, 257] on span "[DATE] - [DATE]" at bounding box center [261, 252] width 114 height 12
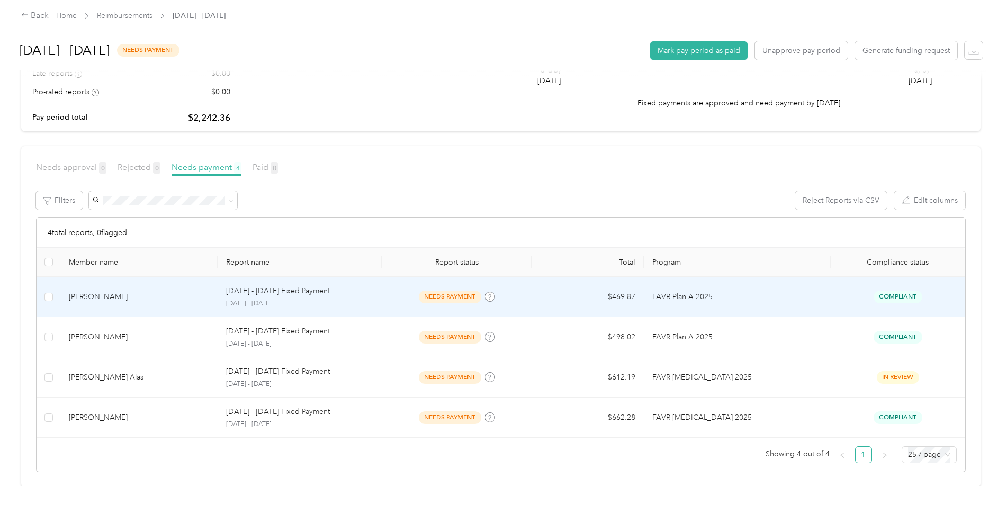
scroll to position [129, 0]
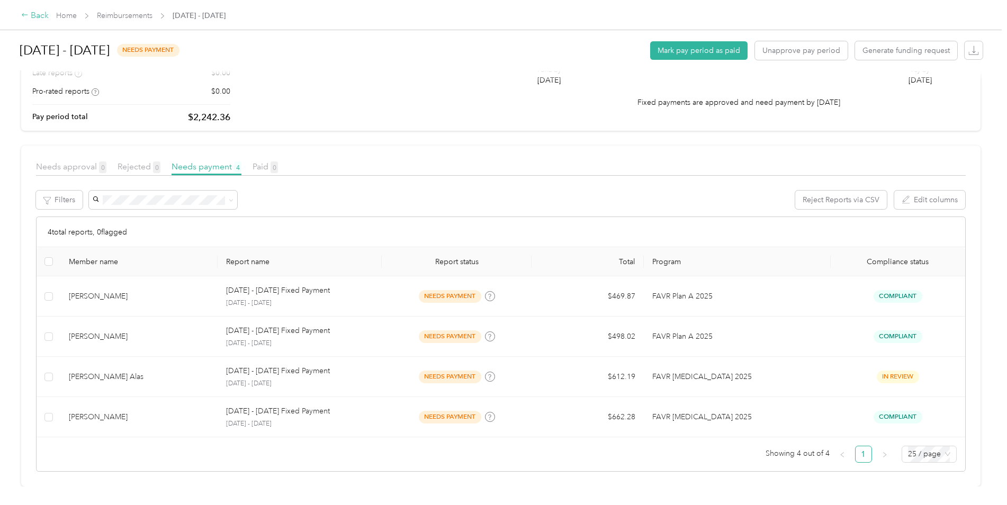
click at [28, 11] on div "Back" at bounding box center [35, 16] width 28 height 13
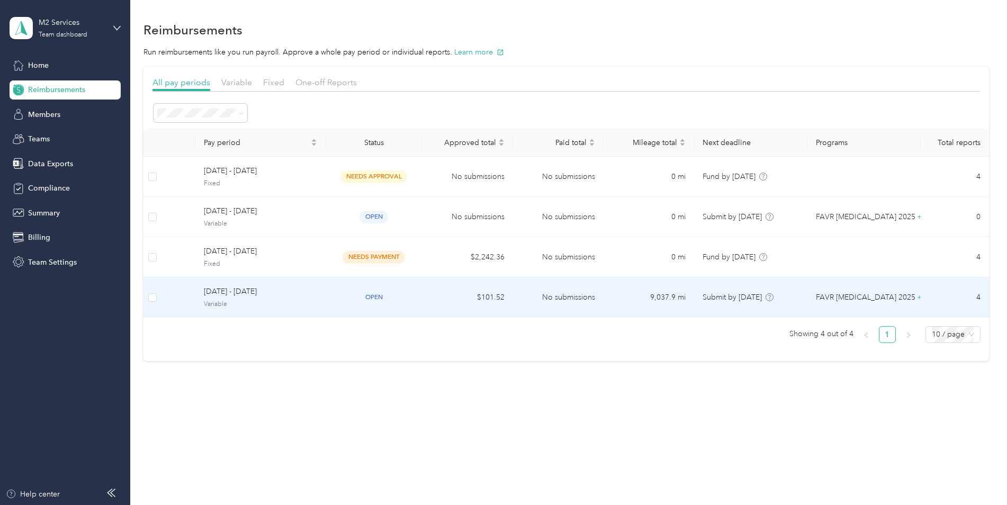
click at [311, 301] on span "Variable" at bounding box center [260, 305] width 113 height 10
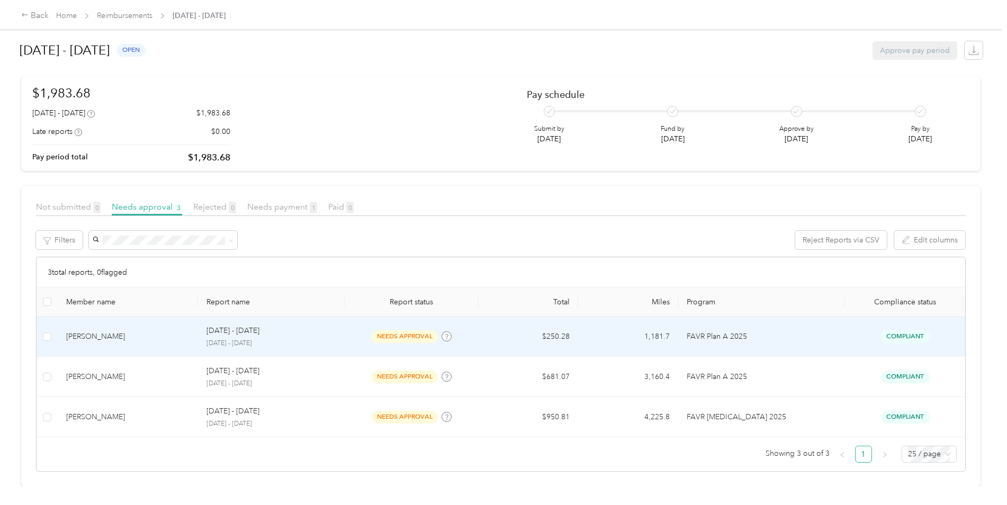
scroll to position [70, 0]
click at [145, 337] on td "[PERSON_NAME]" at bounding box center [128, 336] width 140 height 40
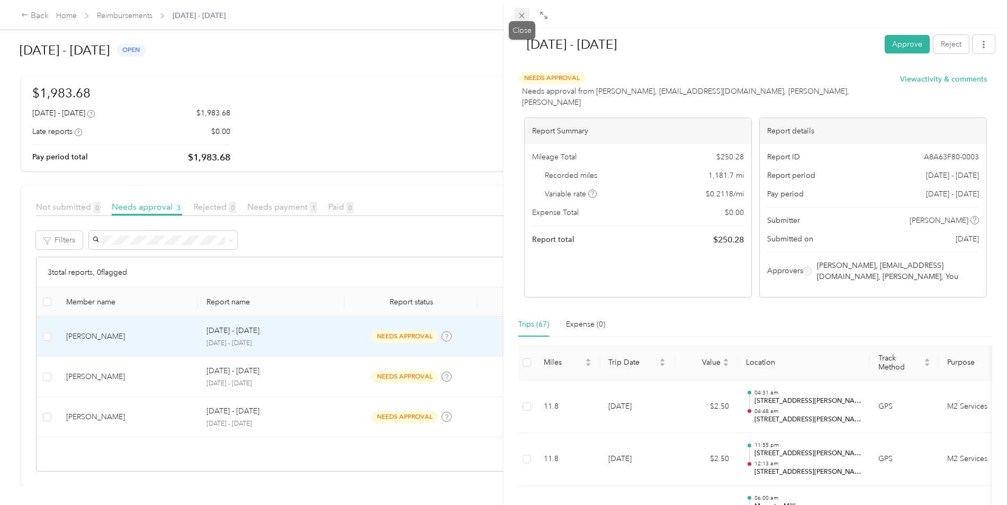
click at [526, 12] on icon at bounding box center [521, 15] width 9 height 9
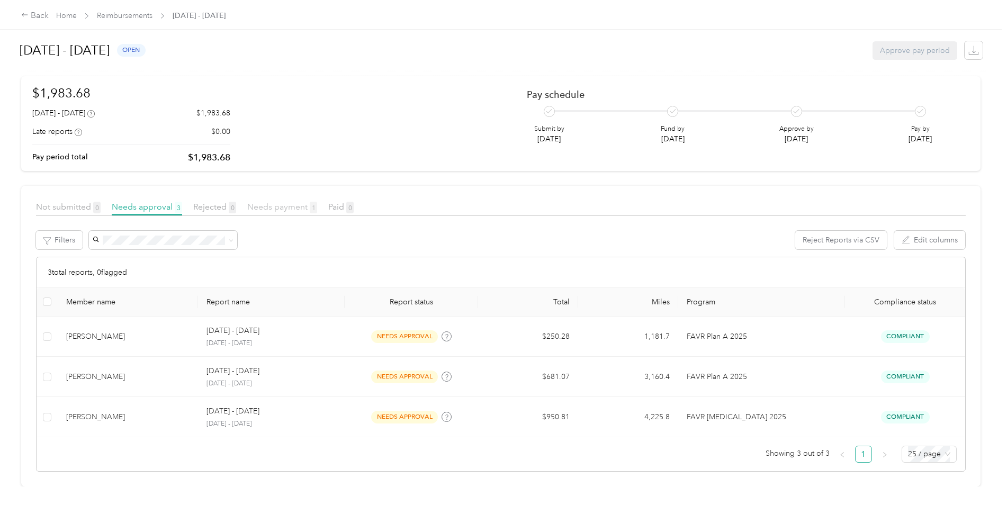
click at [279, 202] on span "Needs payment 1" at bounding box center [282, 207] width 70 height 10
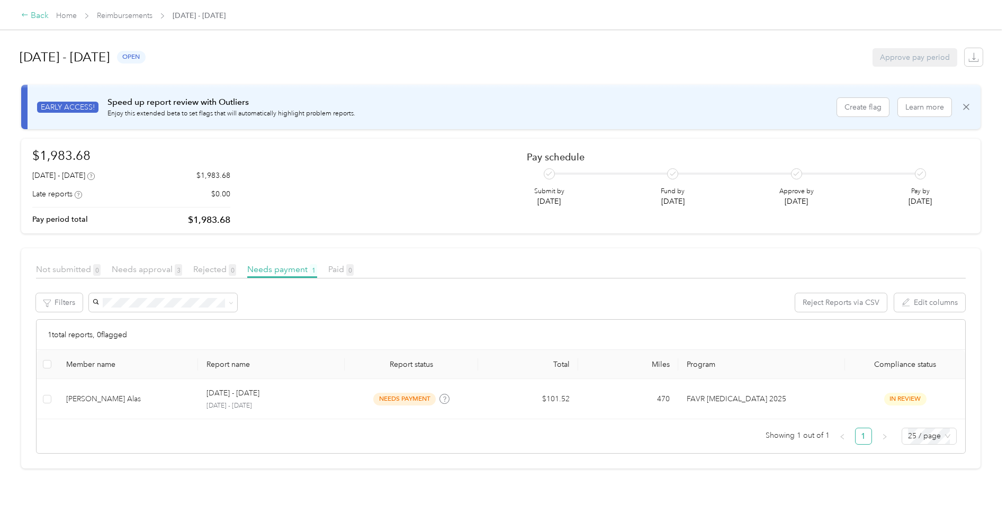
click at [39, 12] on div "Back" at bounding box center [35, 16] width 28 height 13
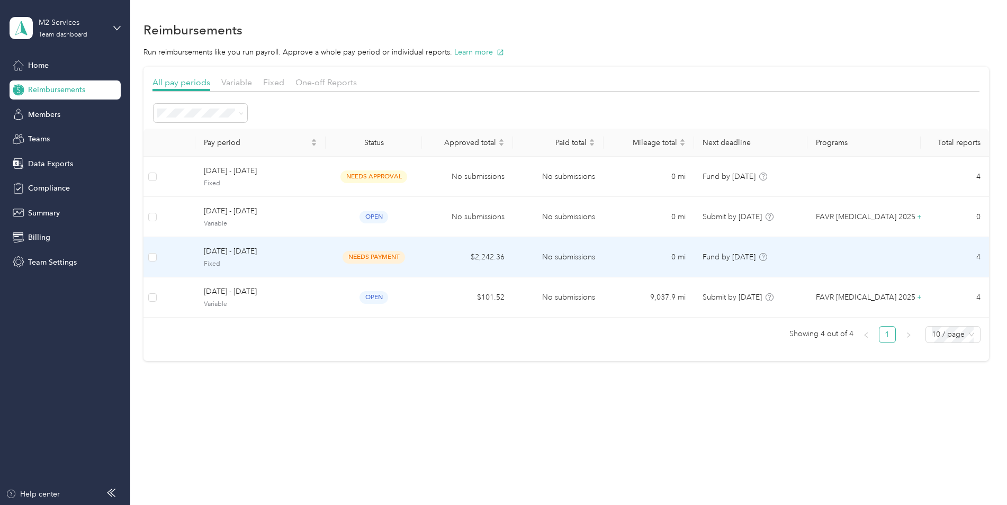
click at [307, 270] on td "August 1 - 31, 2025 Fixed" at bounding box center [260, 257] width 130 height 40
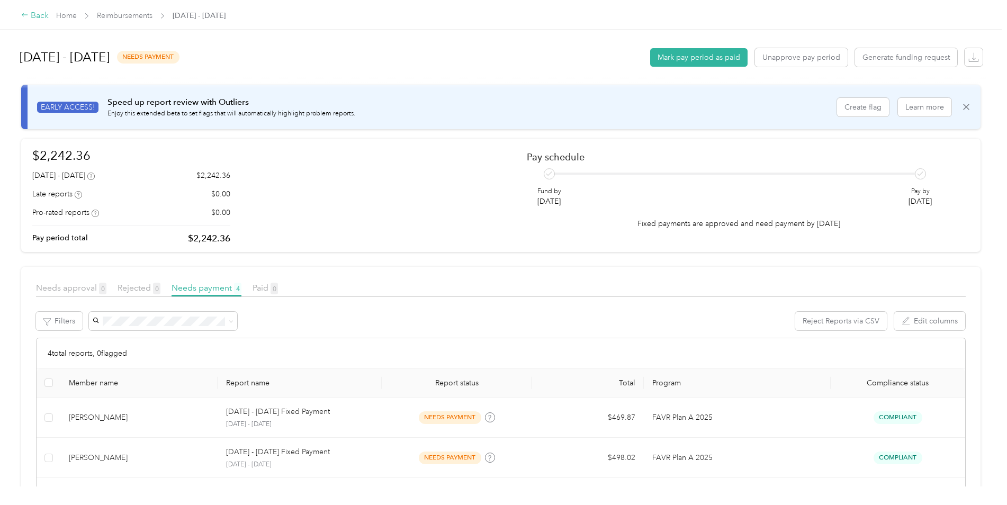
click at [26, 20] on div "Back" at bounding box center [35, 16] width 28 height 13
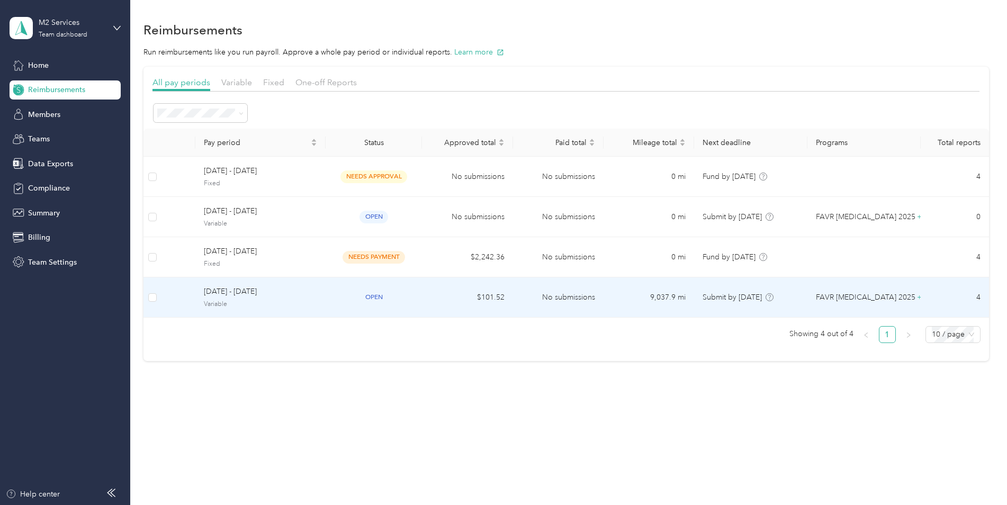
click at [302, 300] on span "Variable" at bounding box center [260, 305] width 113 height 10
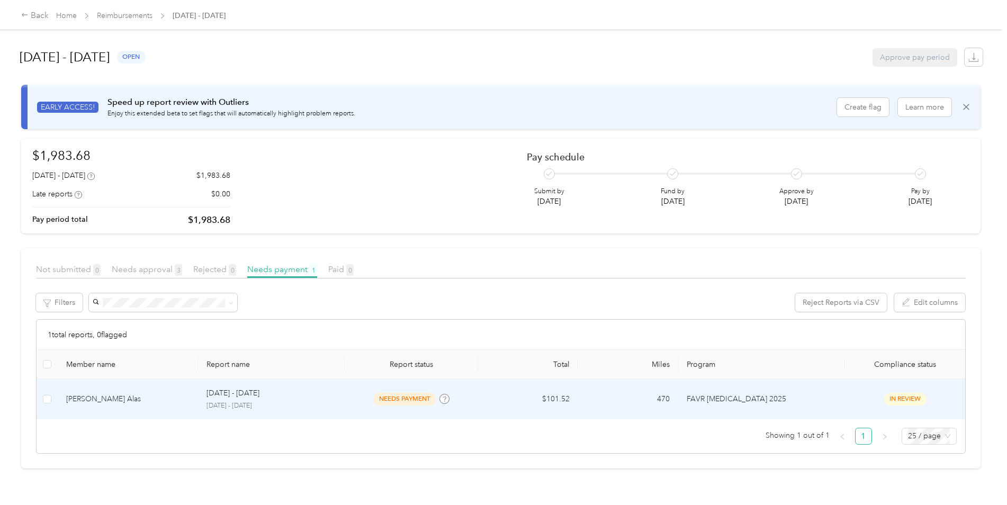
click at [302, 403] on p "August 1 - 31, 2025" at bounding box center [271, 406] width 130 height 10
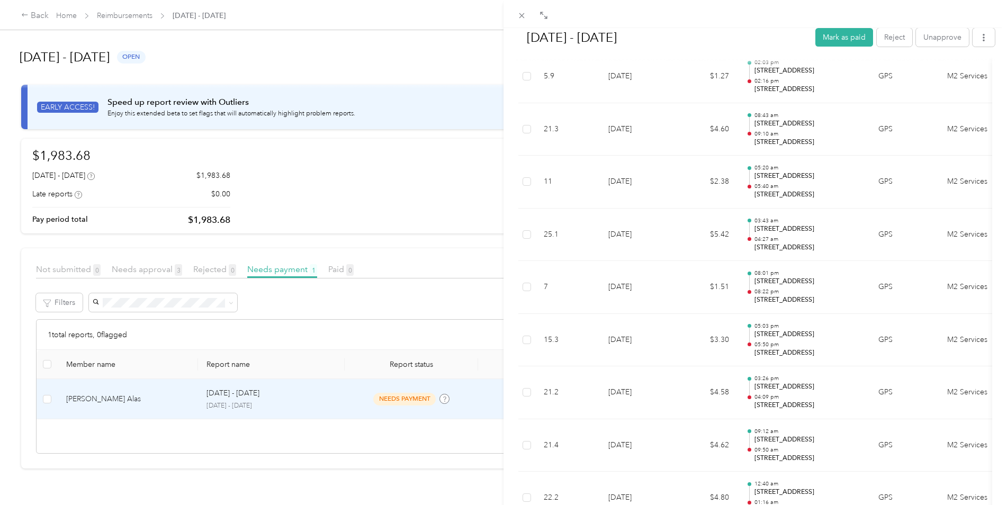
scroll to position [318, 0]
click at [352, 216] on div "Aug 1 - 31, 2025 Mark as paid Reject Unapprove Needs Payment Needs payment from…" at bounding box center [503, 252] width 1007 height 505
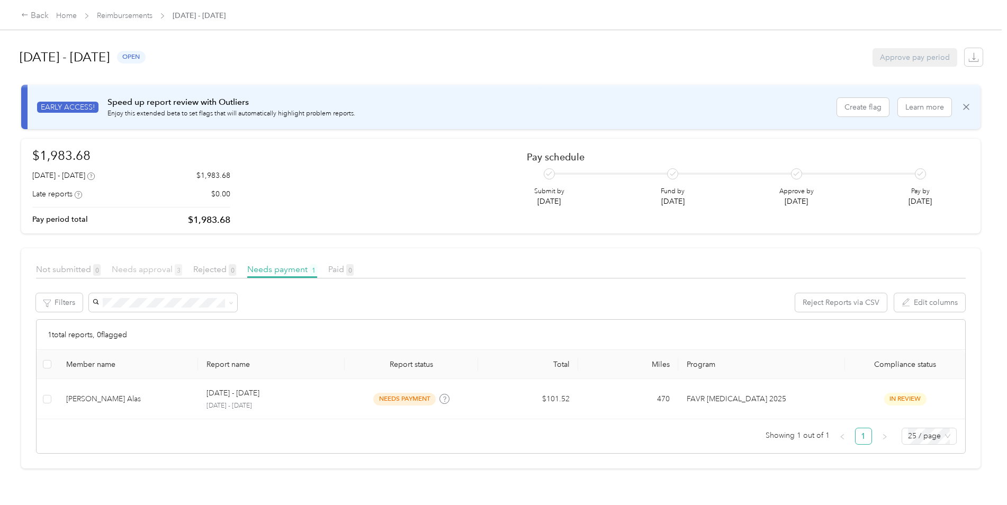
click at [145, 269] on span "Needs approval 3" at bounding box center [147, 269] width 70 height 10
